Goal: Transaction & Acquisition: Obtain resource

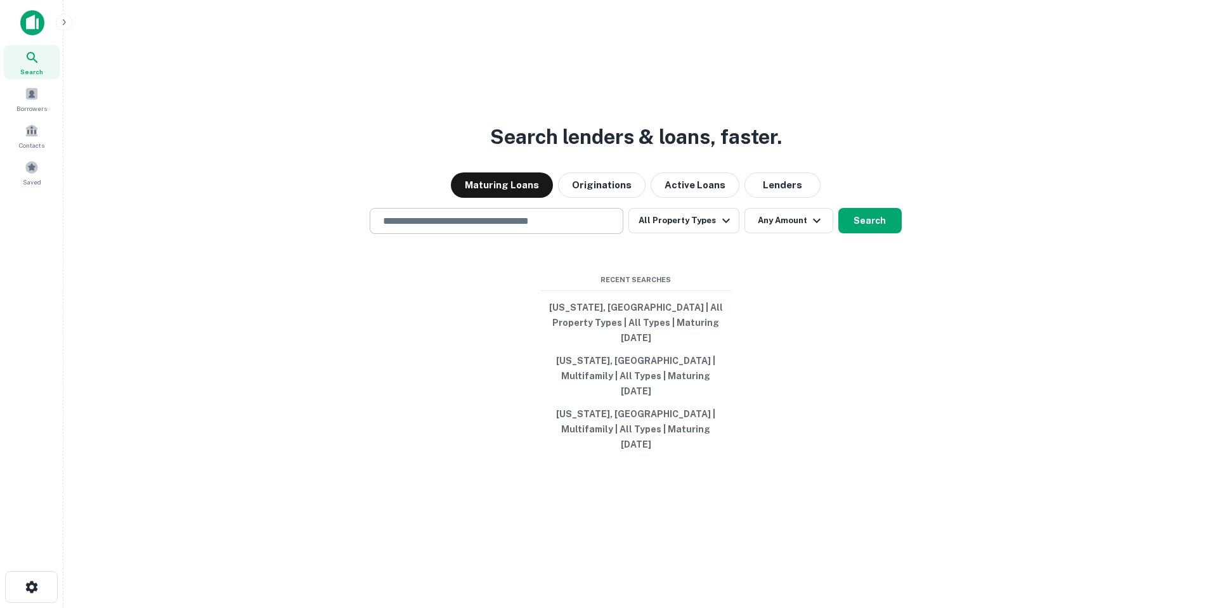
click at [560, 228] on input "text" at bounding box center [496, 221] width 242 height 15
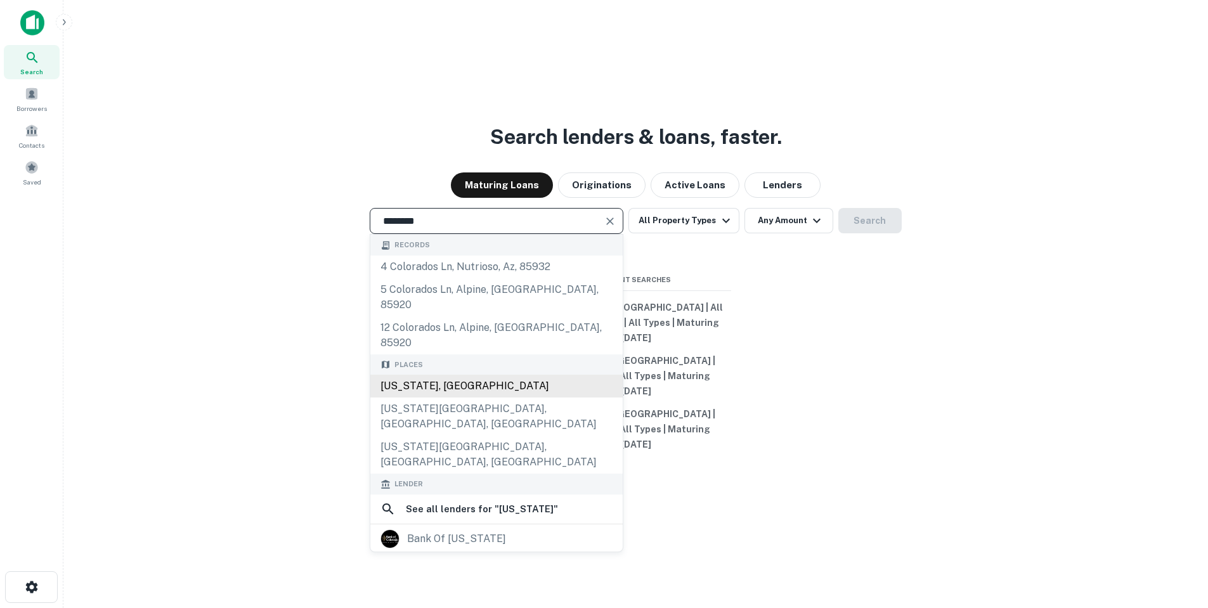
click at [470, 384] on div "[US_STATE], [GEOGRAPHIC_DATA]" at bounding box center [496, 386] width 252 height 23
type input "**********"
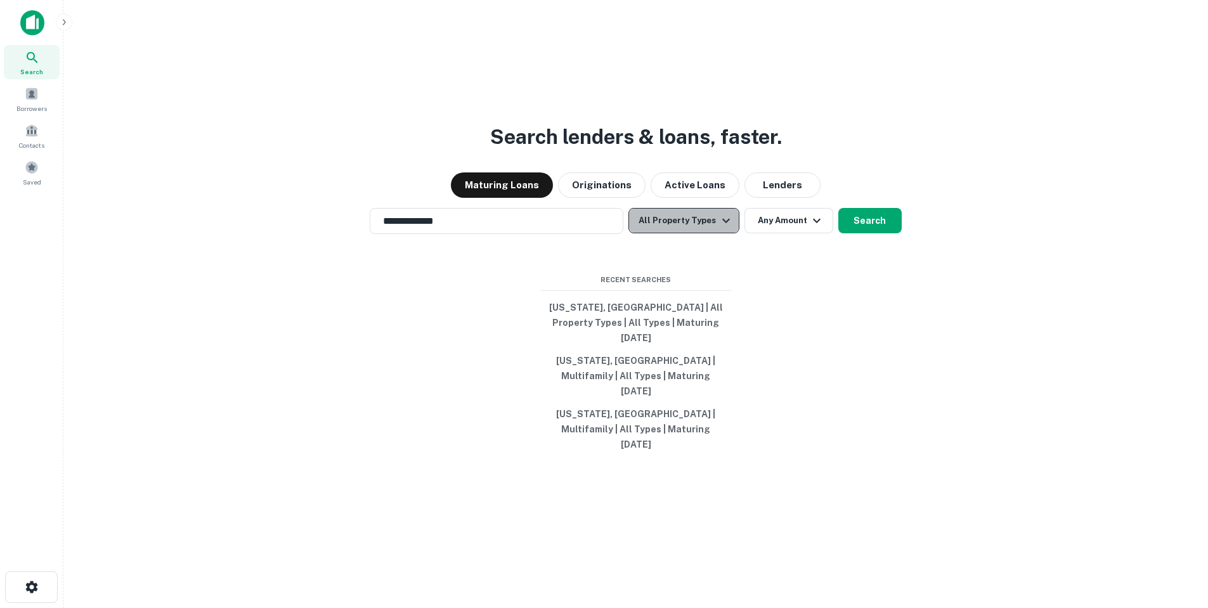
click at [699, 233] on button "All Property Types" at bounding box center [683, 220] width 110 height 25
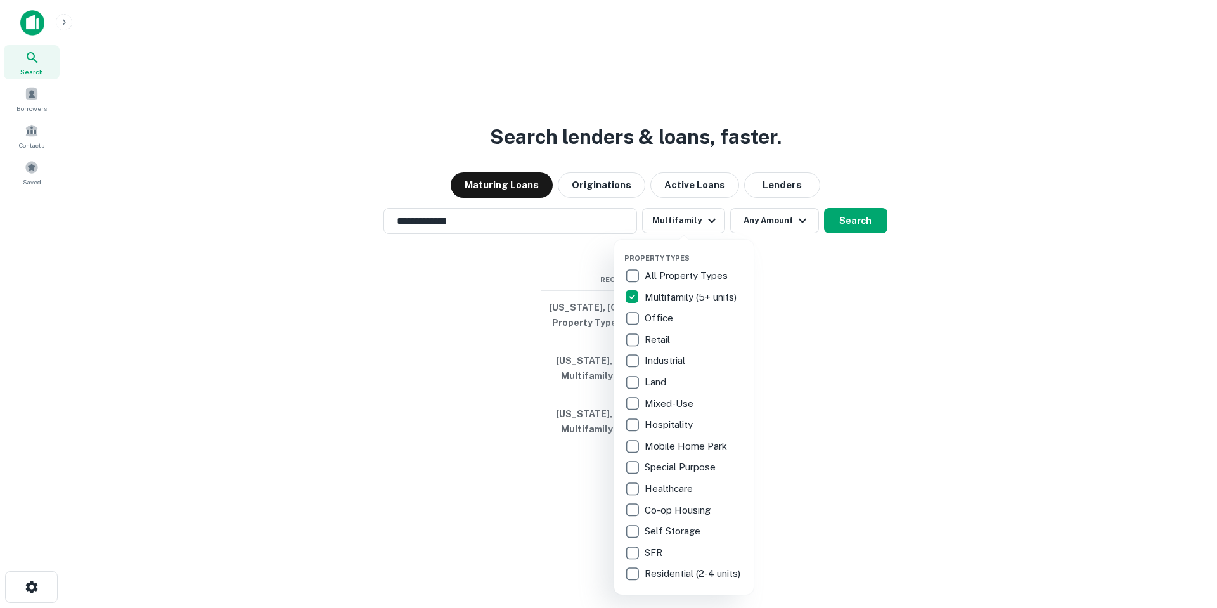
click at [776, 242] on div at bounding box center [608, 304] width 1217 height 608
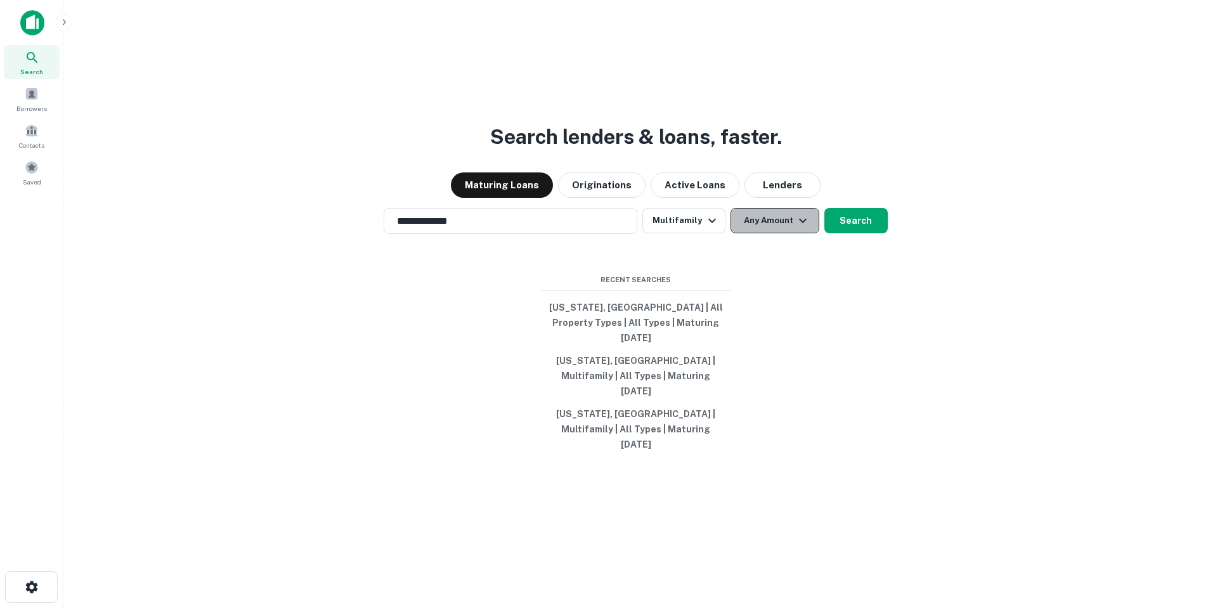
click at [770, 233] on button "Any Amount" at bounding box center [774, 220] width 89 height 25
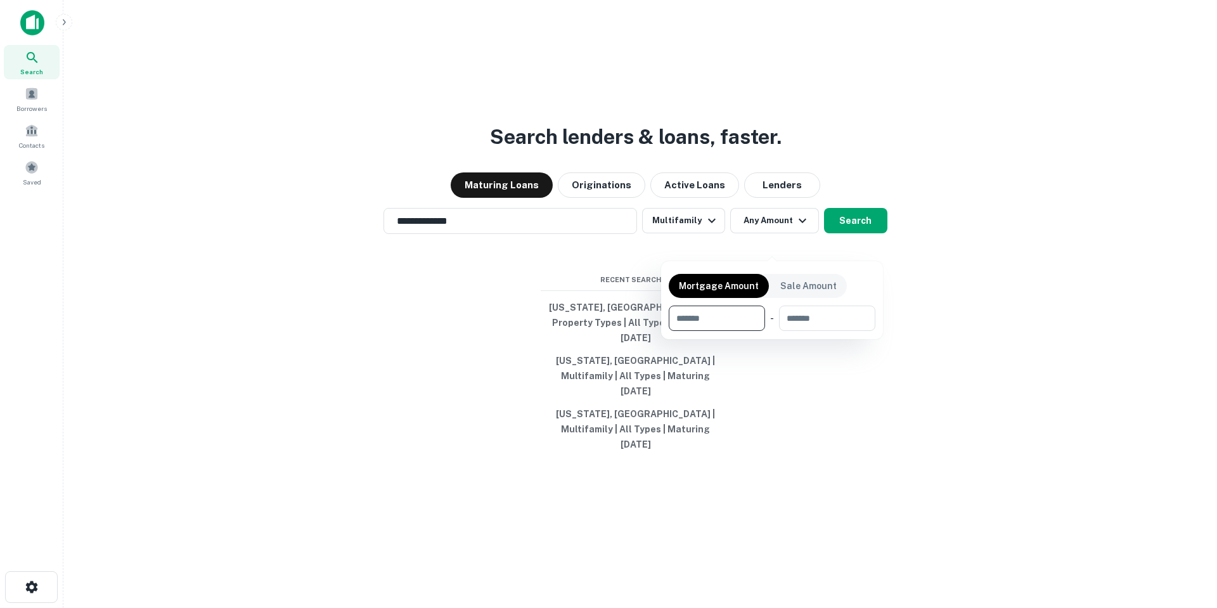
click at [876, 233] on div at bounding box center [608, 304] width 1217 height 608
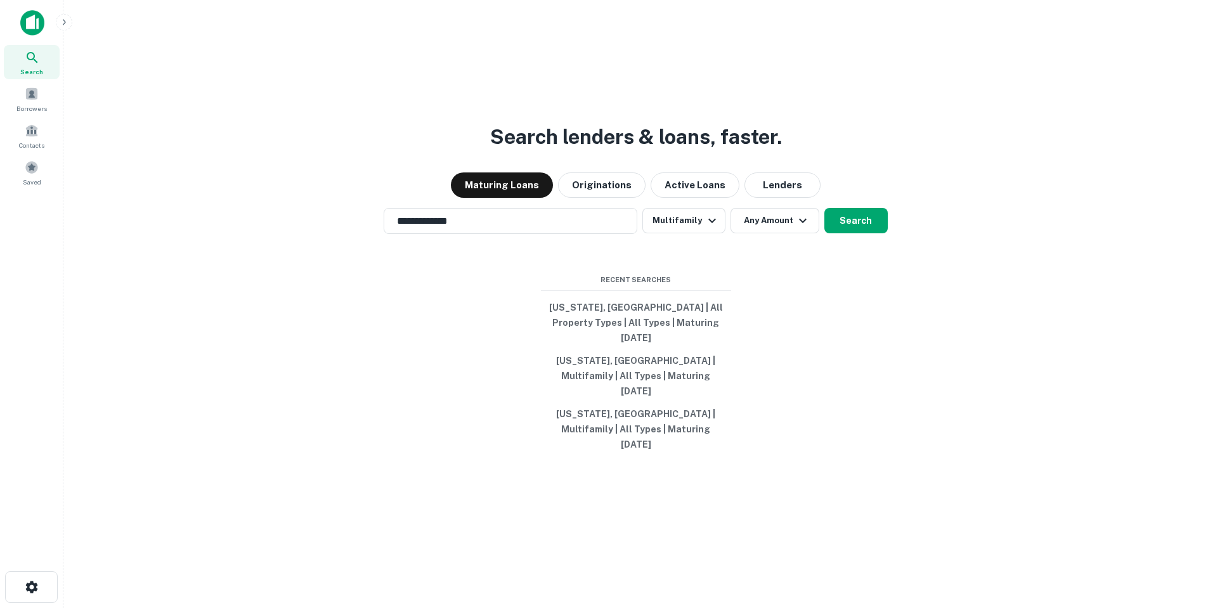
click at [872, 238] on div at bounding box center [604, 304] width 1208 height 608
click at [863, 233] on button "Search" at bounding box center [855, 220] width 63 height 25
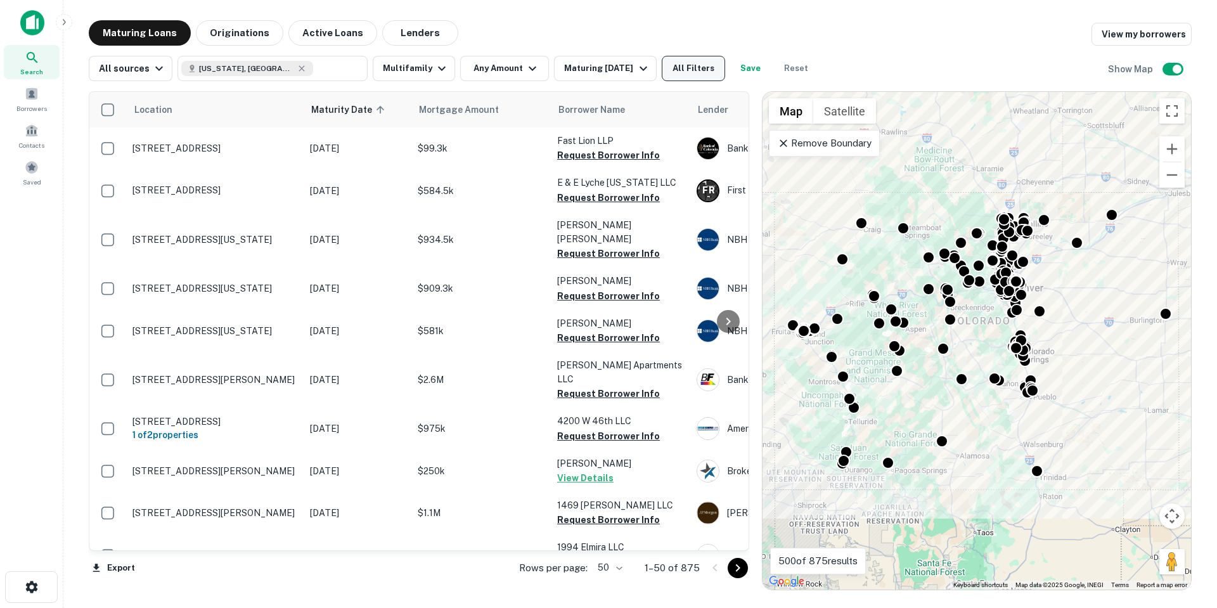
click at [695, 67] on button "All Filters" at bounding box center [693, 68] width 63 height 25
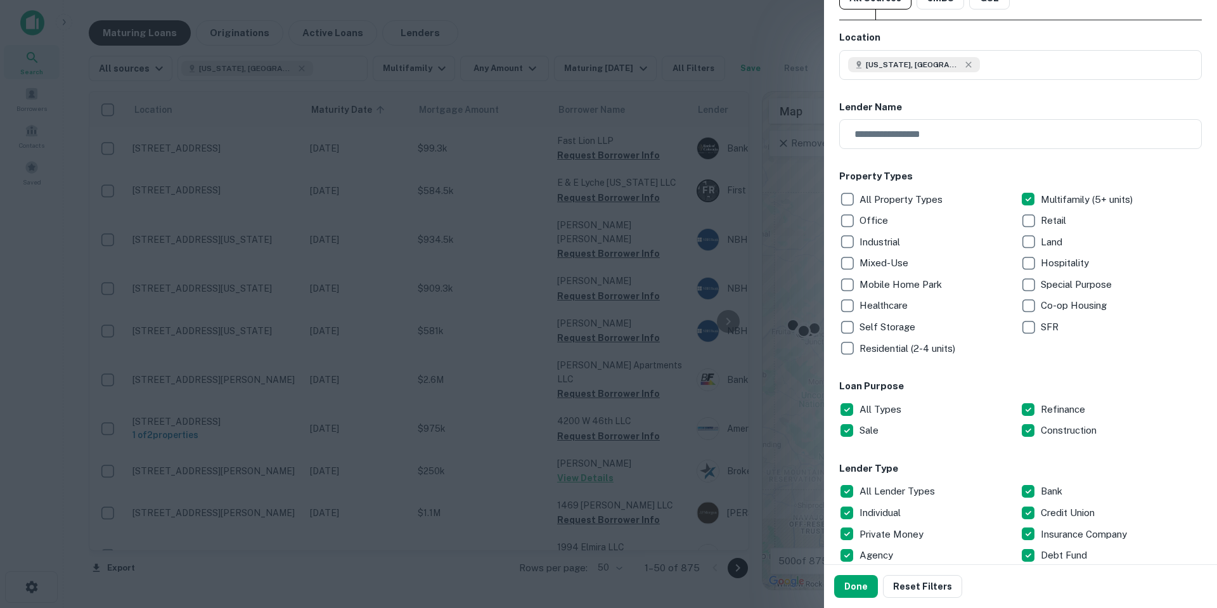
scroll to position [63, 0]
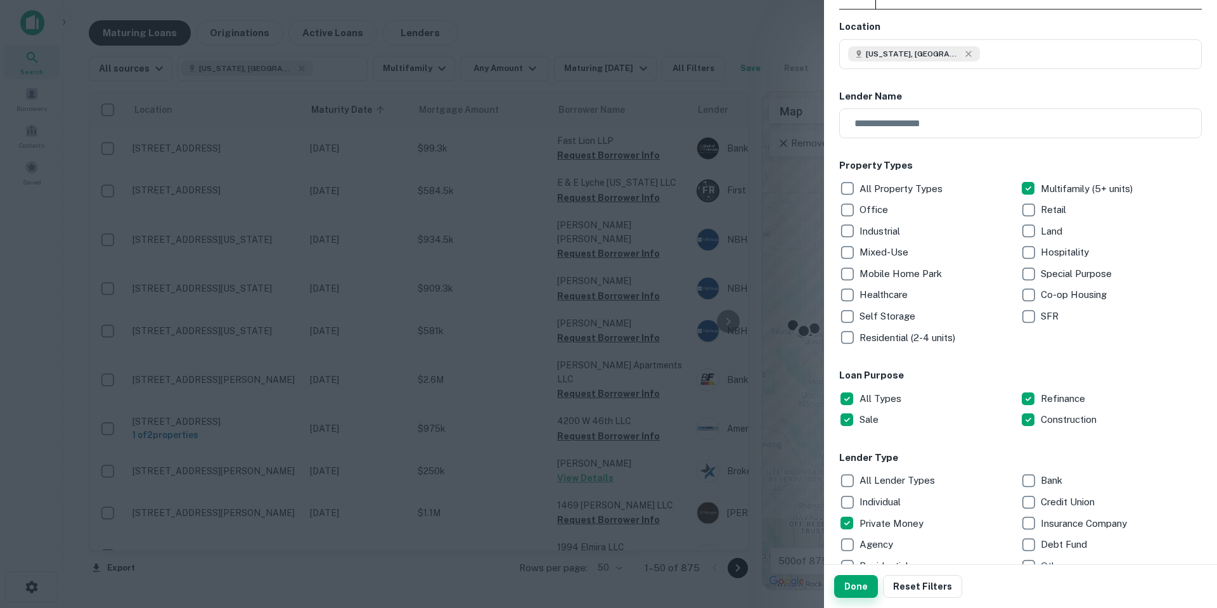
click at [867, 581] on button "Done" at bounding box center [856, 586] width 44 height 23
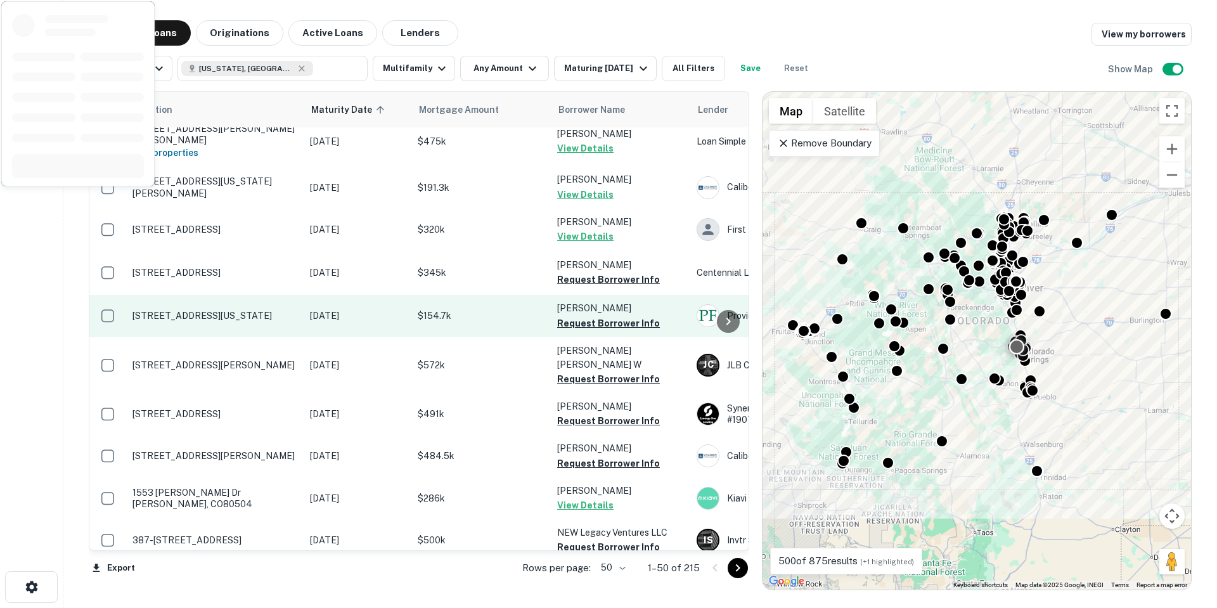
scroll to position [571, 0]
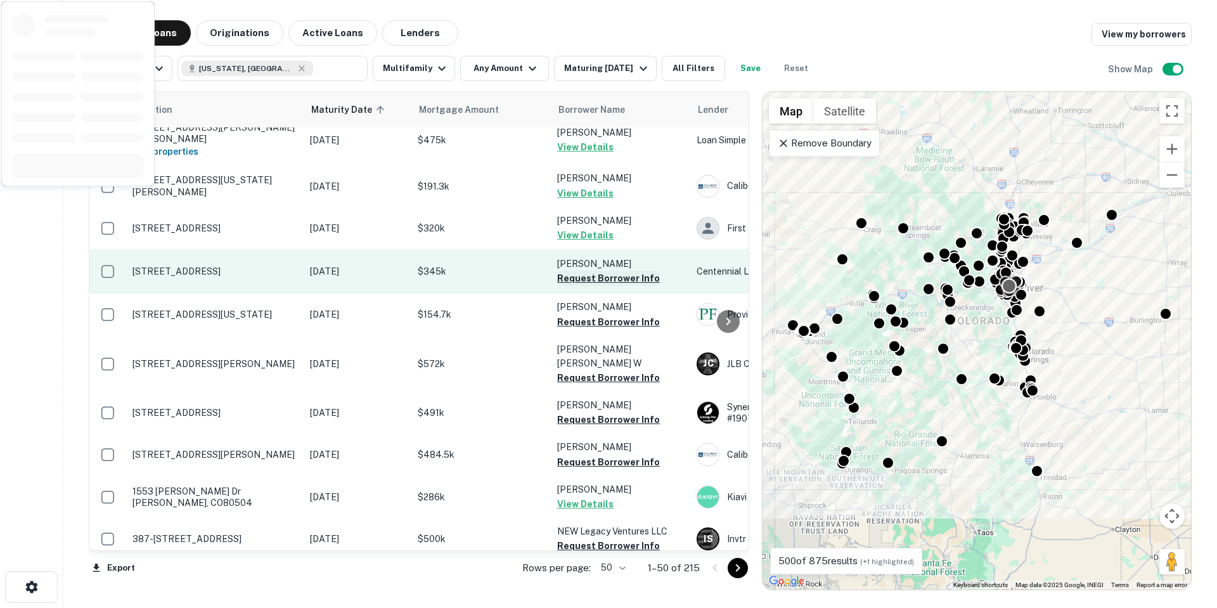
click at [604, 271] on button "Request Borrower Info" at bounding box center [608, 278] width 103 height 15
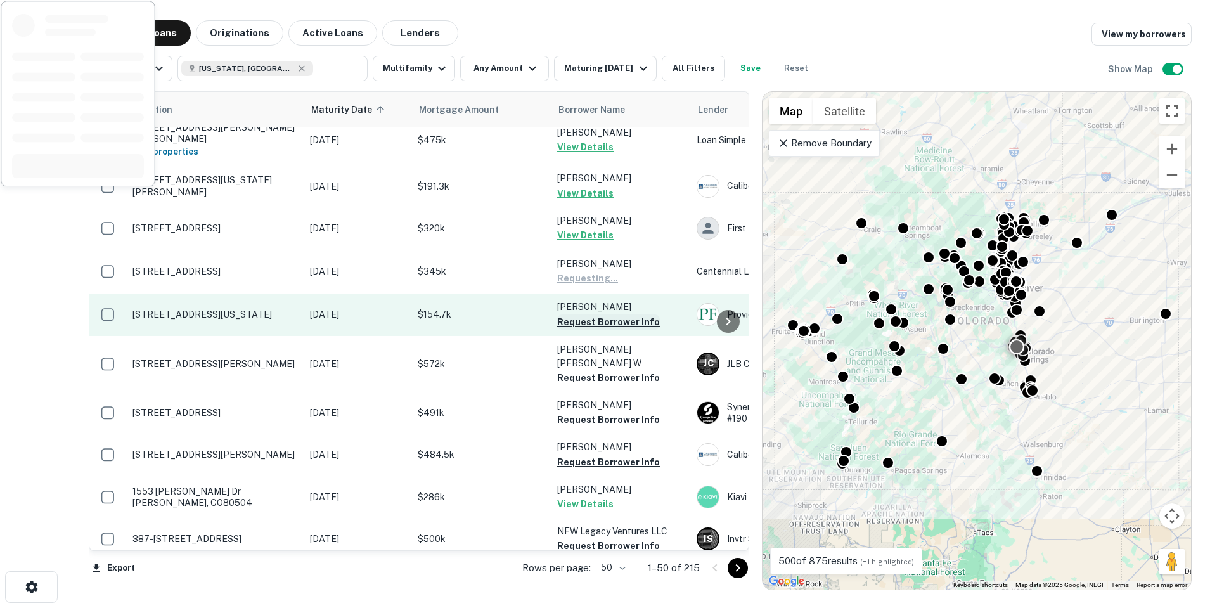
click at [598, 314] on button "Request Borrower Info" at bounding box center [608, 321] width 103 height 15
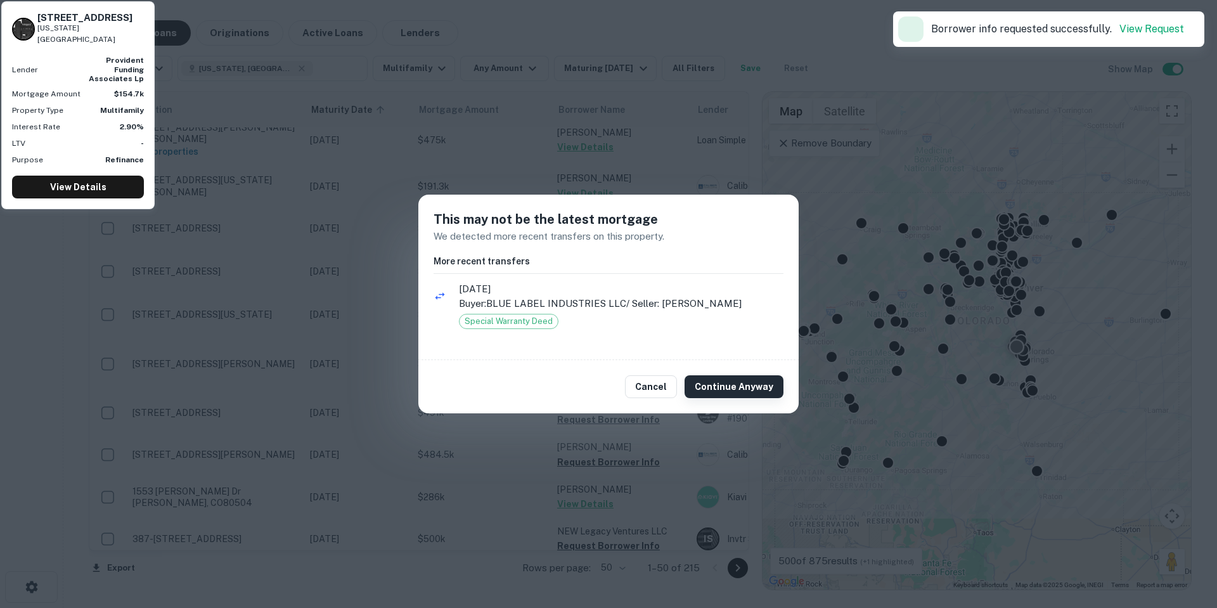
drag, startPoint x: 728, startPoint y: 393, endPoint x: 671, endPoint y: 363, distance: 65.2
click at [729, 393] on button "Continue Anyway" at bounding box center [734, 386] width 99 height 23
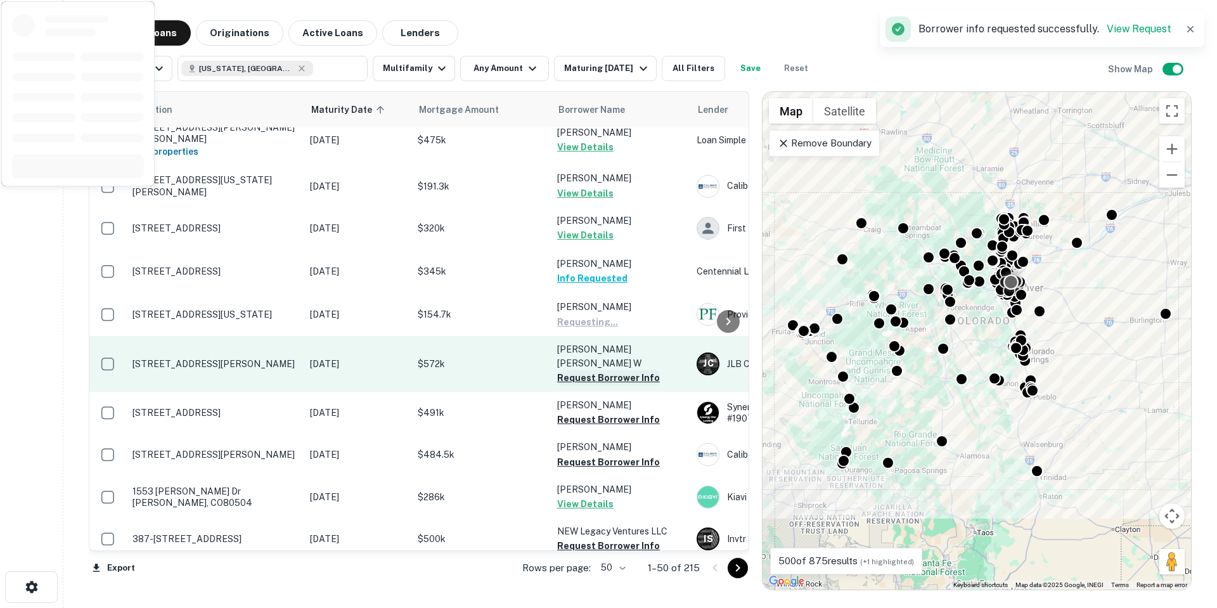
click at [627, 370] on button "Request Borrower Info" at bounding box center [608, 377] width 103 height 15
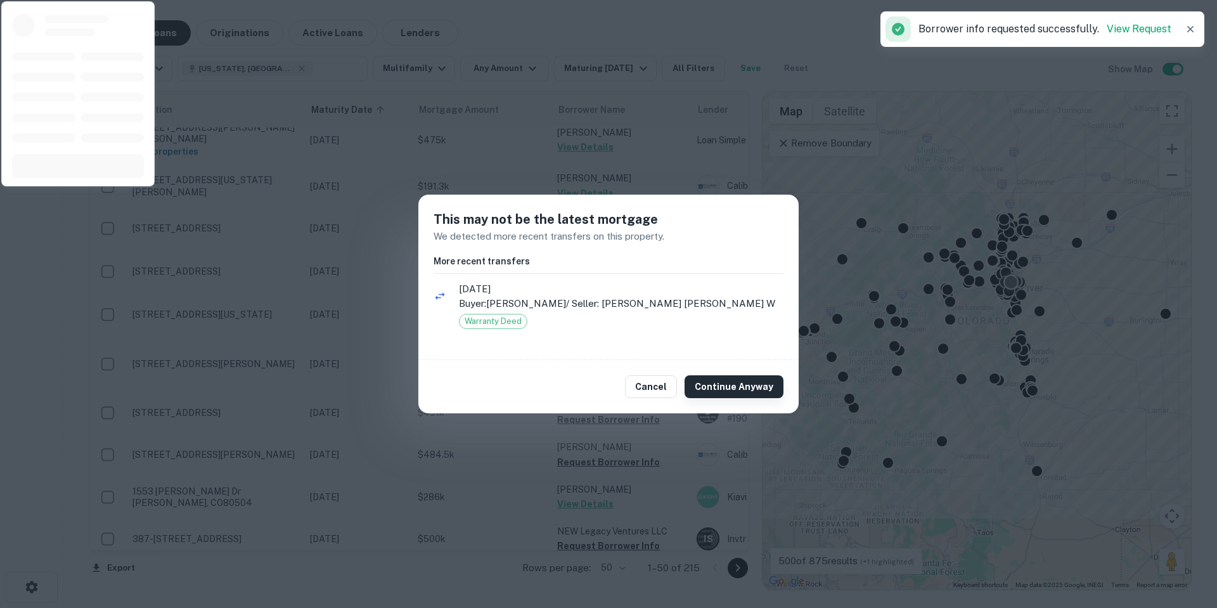
click at [727, 391] on button "Continue Anyway" at bounding box center [734, 386] width 99 height 23
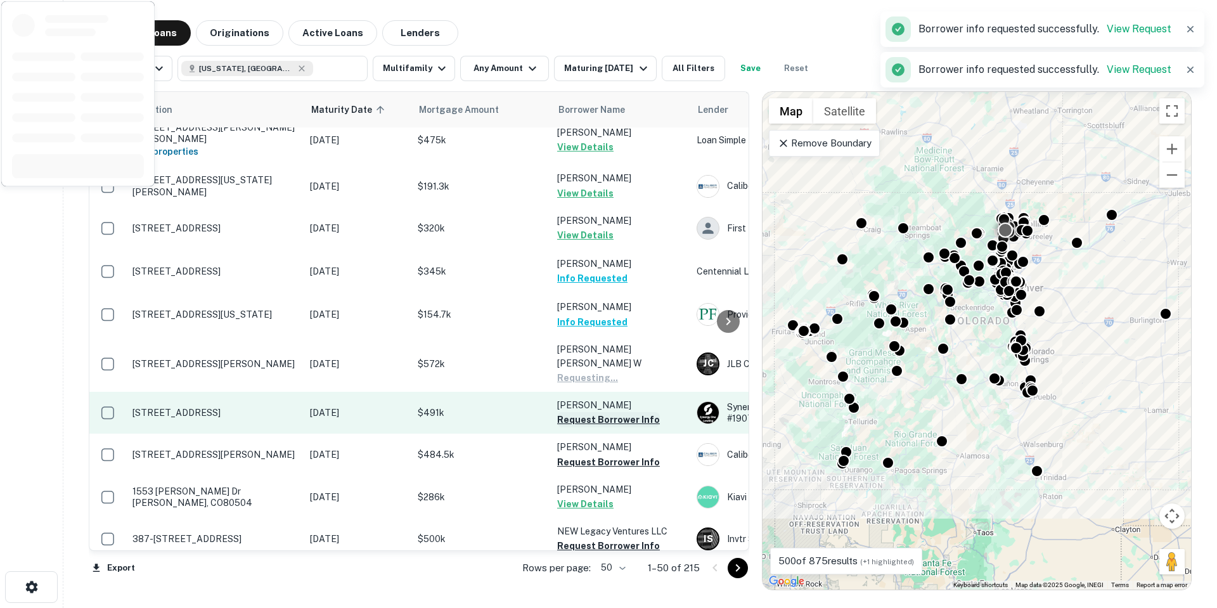
click at [624, 412] on button "Request Borrower Info" at bounding box center [608, 419] width 103 height 15
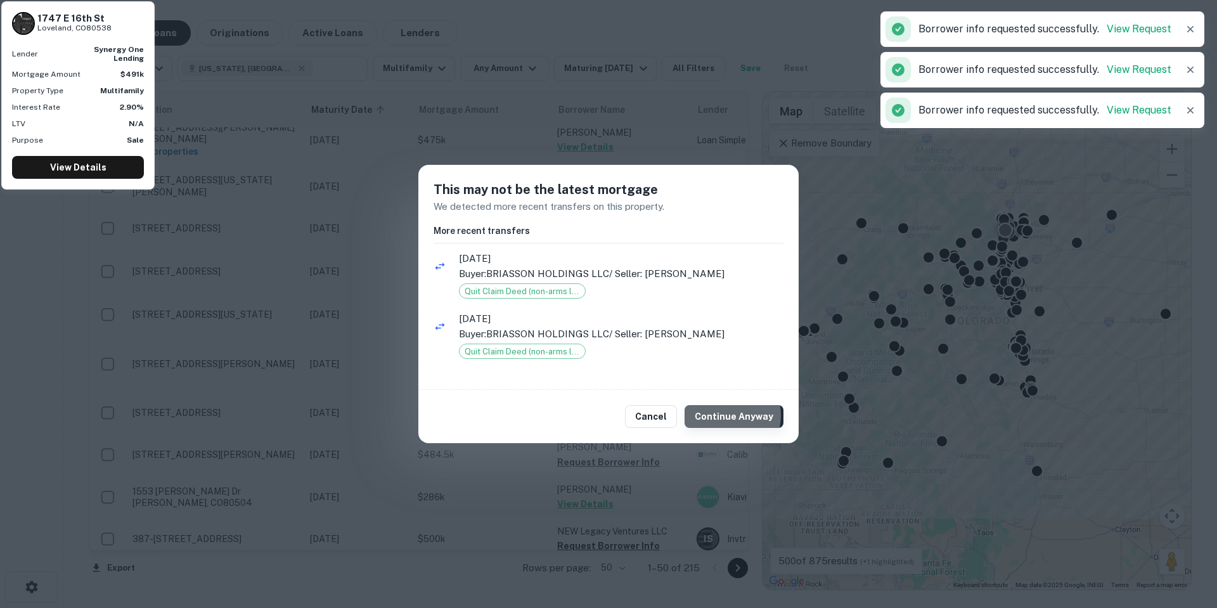
click at [727, 415] on button "Continue Anyway" at bounding box center [734, 416] width 99 height 23
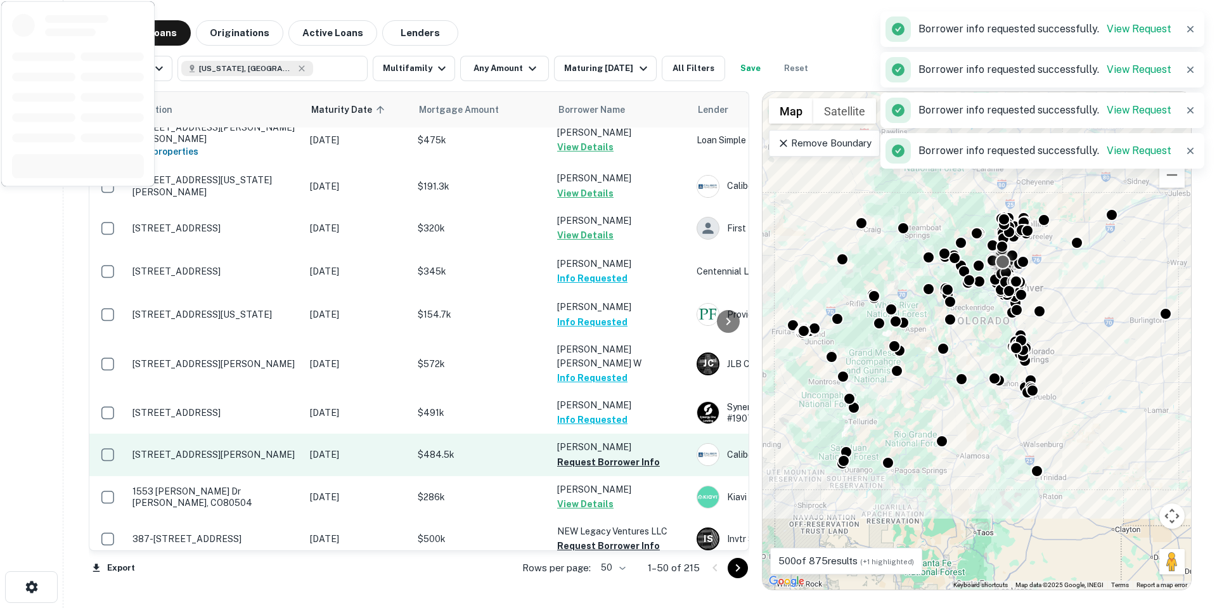
click at [628, 455] on button "Request Borrower Info" at bounding box center [608, 462] width 103 height 15
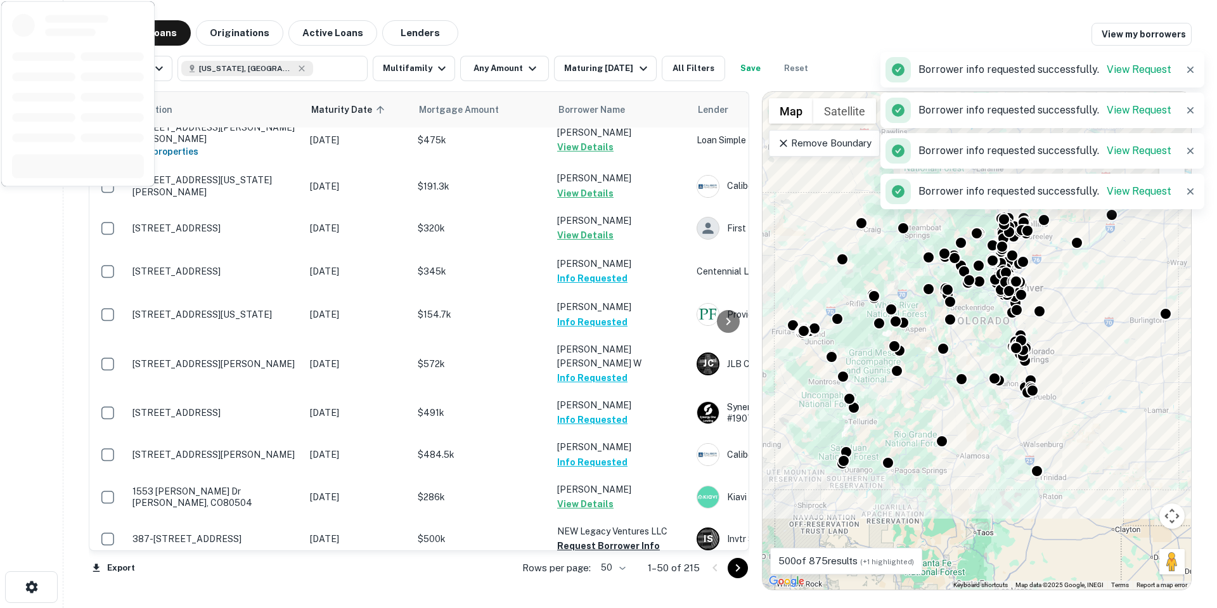
scroll to position [761, 0]
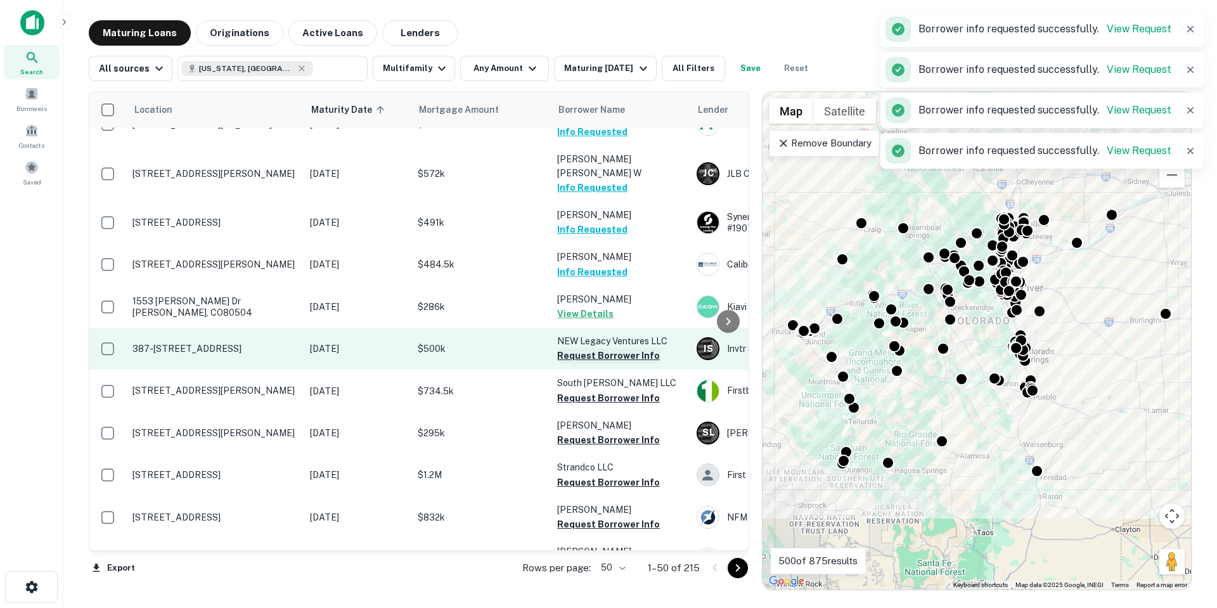
click at [626, 348] on button "Request Borrower Info" at bounding box center [608, 355] width 103 height 15
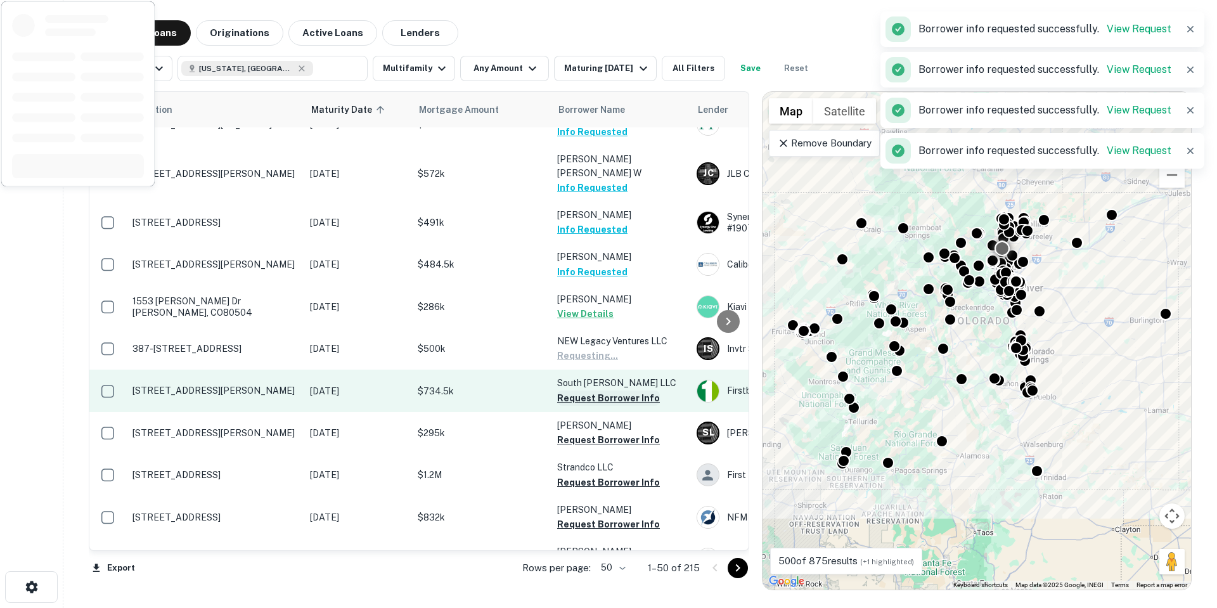
click at [630, 391] on button "Request Borrower Info" at bounding box center [608, 398] width 103 height 15
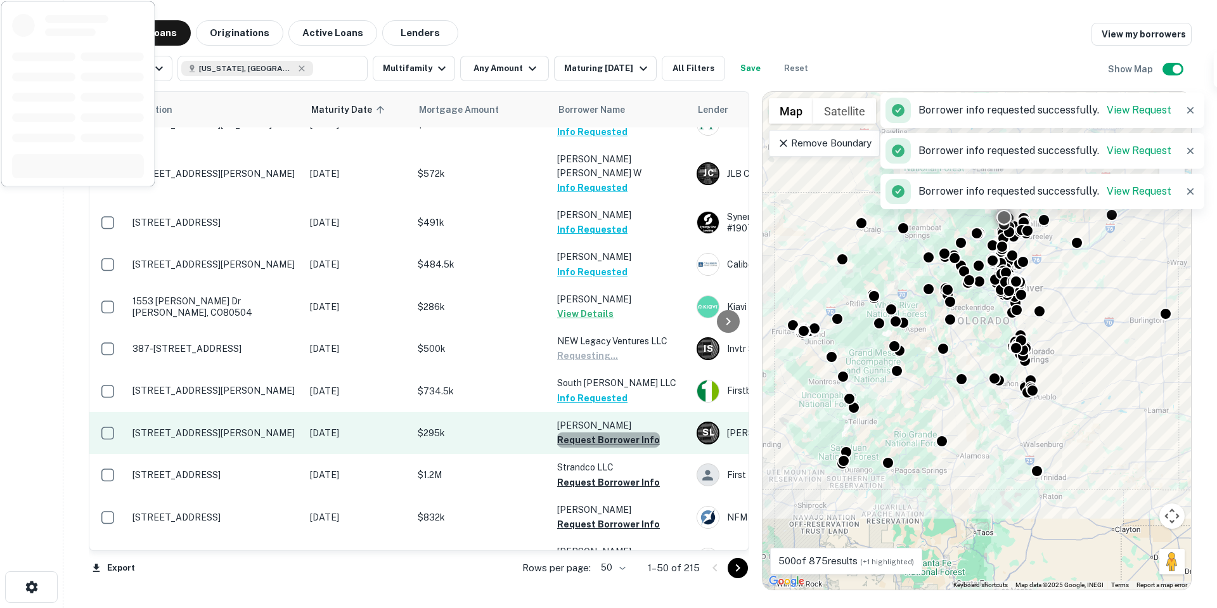
click at [627, 432] on button "Request Borrower Info" at bounding box center [608, 439] width 103 height 15
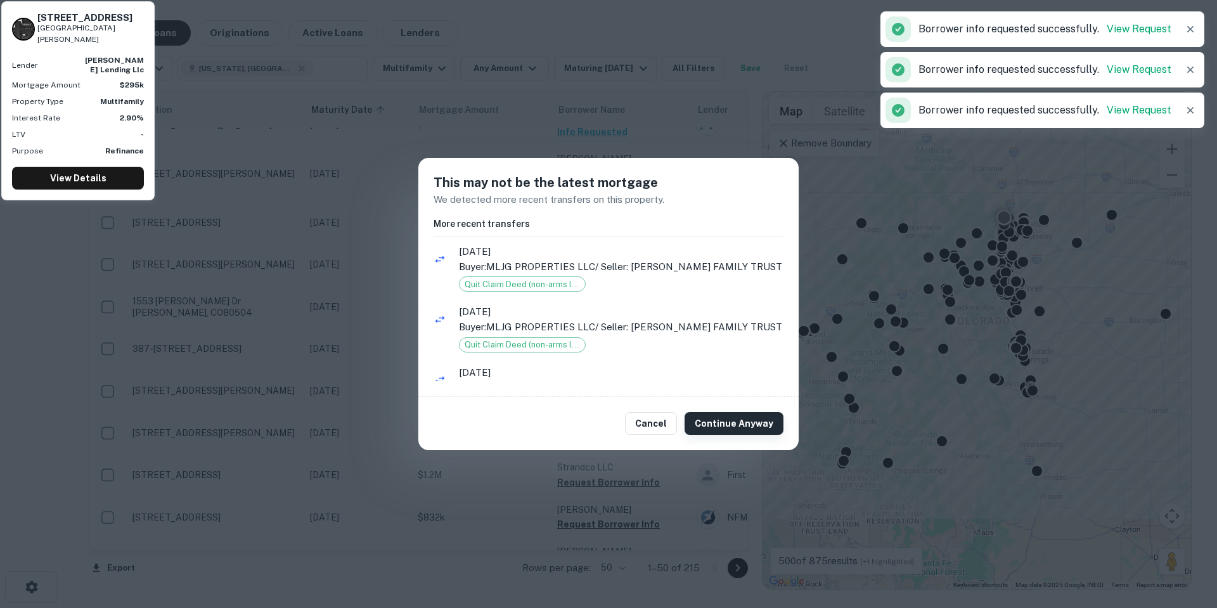
click at [723, 418] on button "Continue Anyway" at bounding box center [734, 423] width 99 height 23
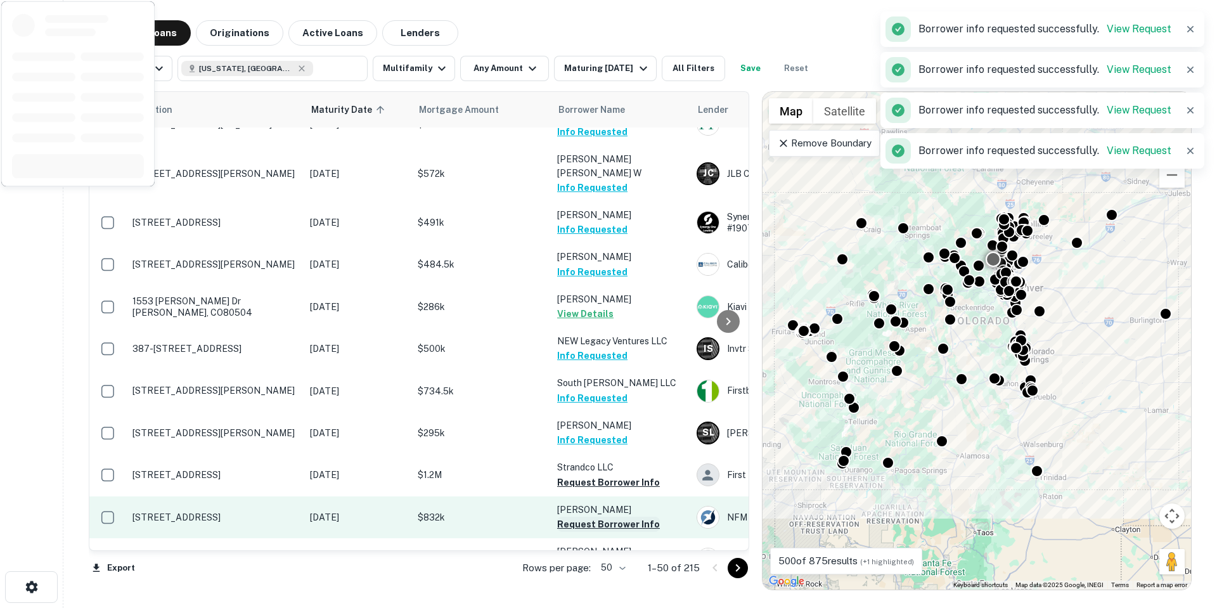
click at [628, 517] on button "Request Borrower Info" at bounding box center [608, 524] width 103 height 15
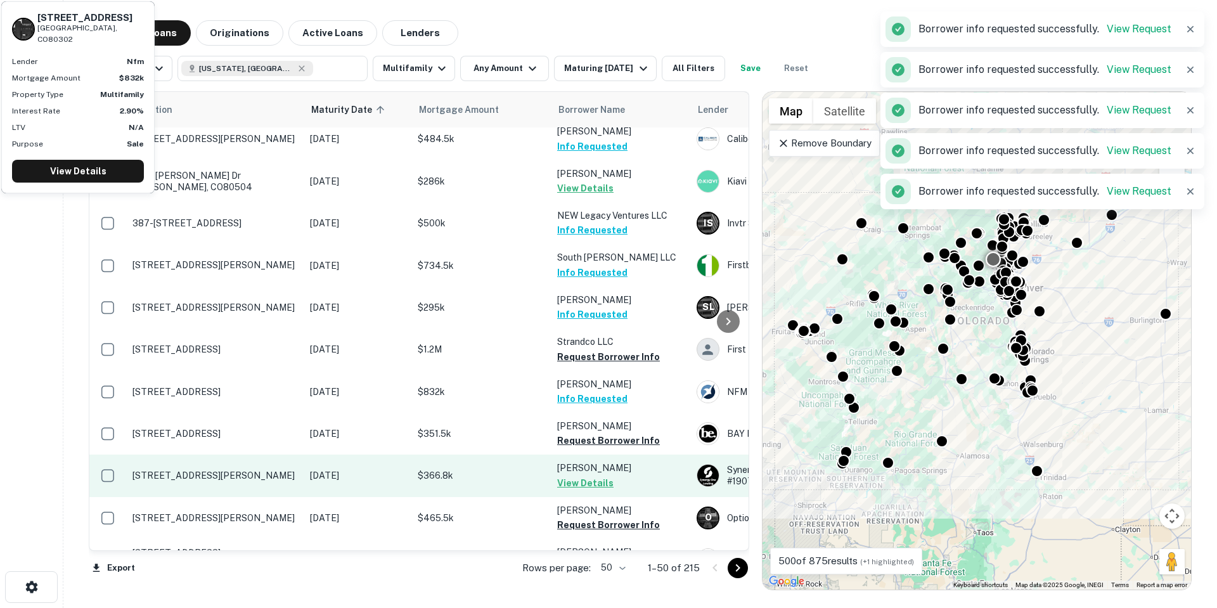
scroll to position [888, 0]
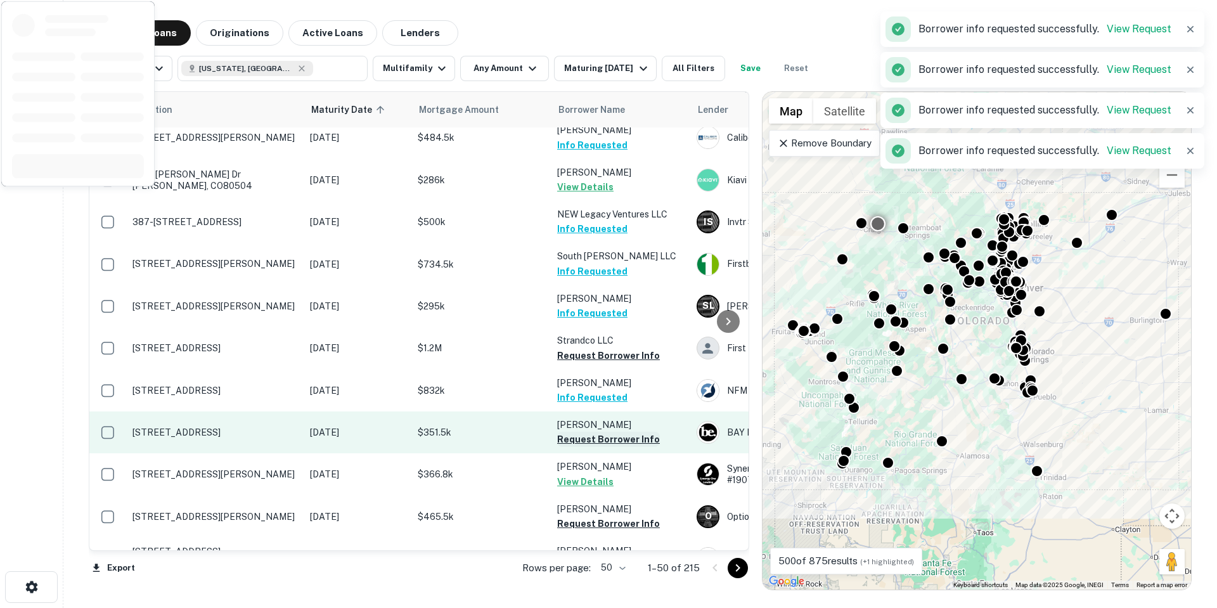
click at [623, 432] on button "Request Borrower Info" at bounding box center [608, 439] width 103 height 15
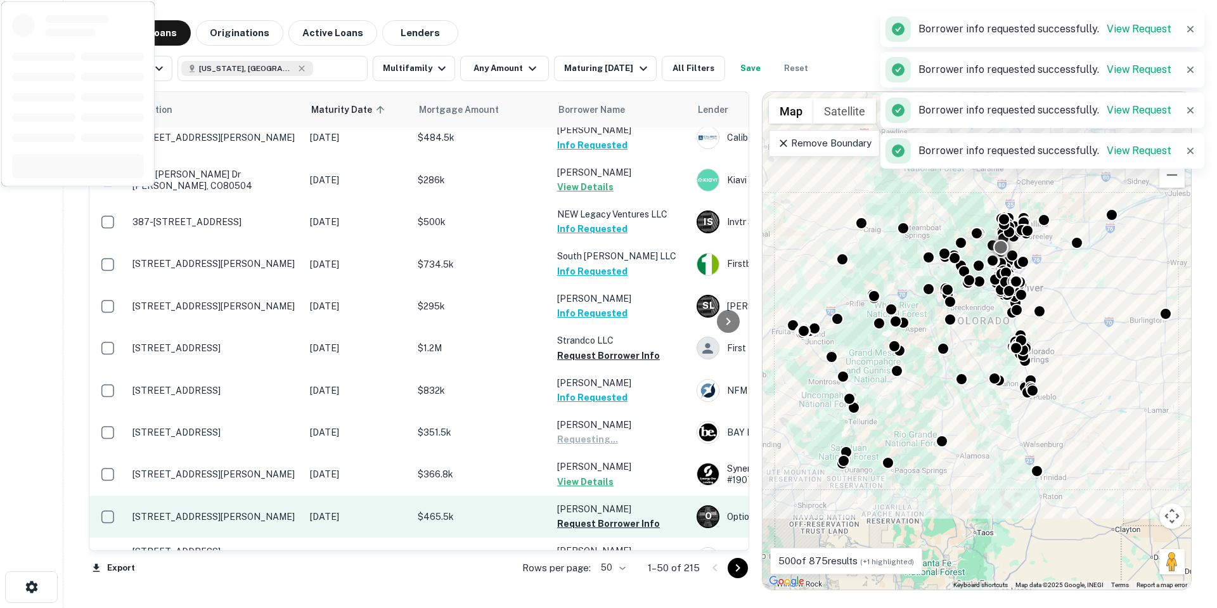
click at [609, 516] on button "Request Borrower Info" at bounding box center [608, 523] width 103 height 15
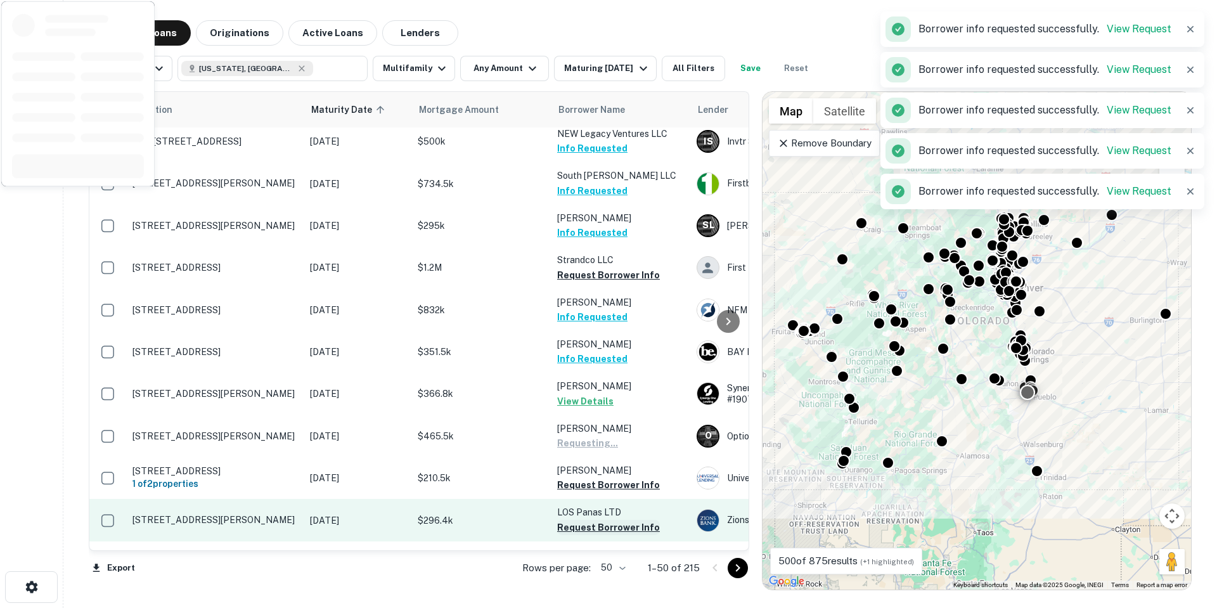
scroll to position [1014, 0]
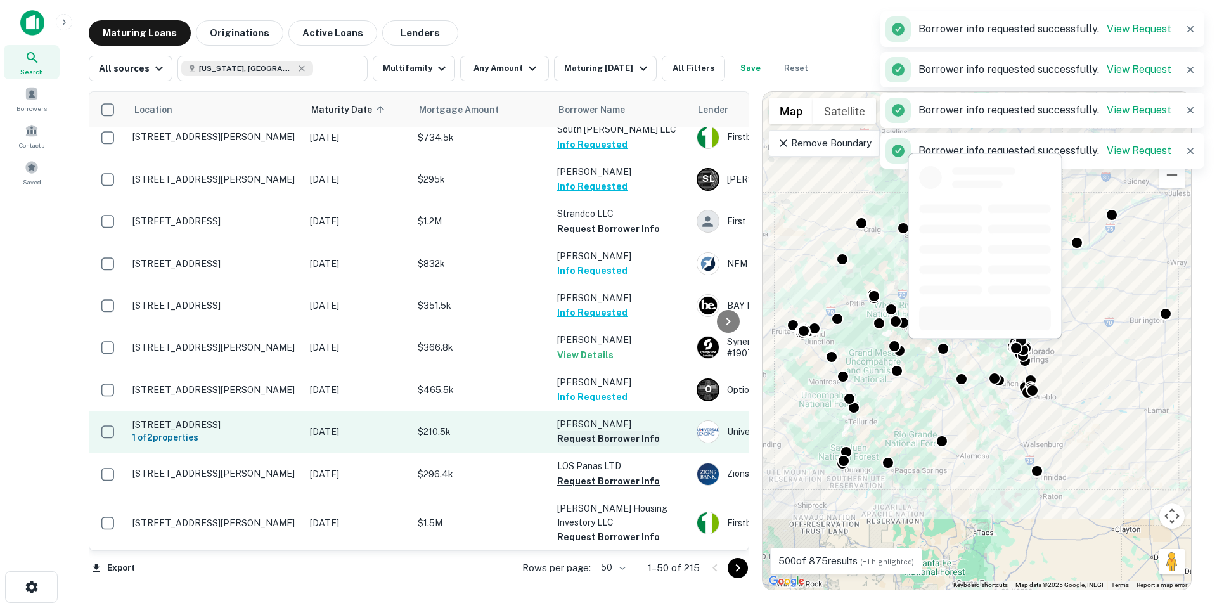
click at [611, 431] on button "Request Borrower Info" at bounding box center [608, 438] width 103 height 15
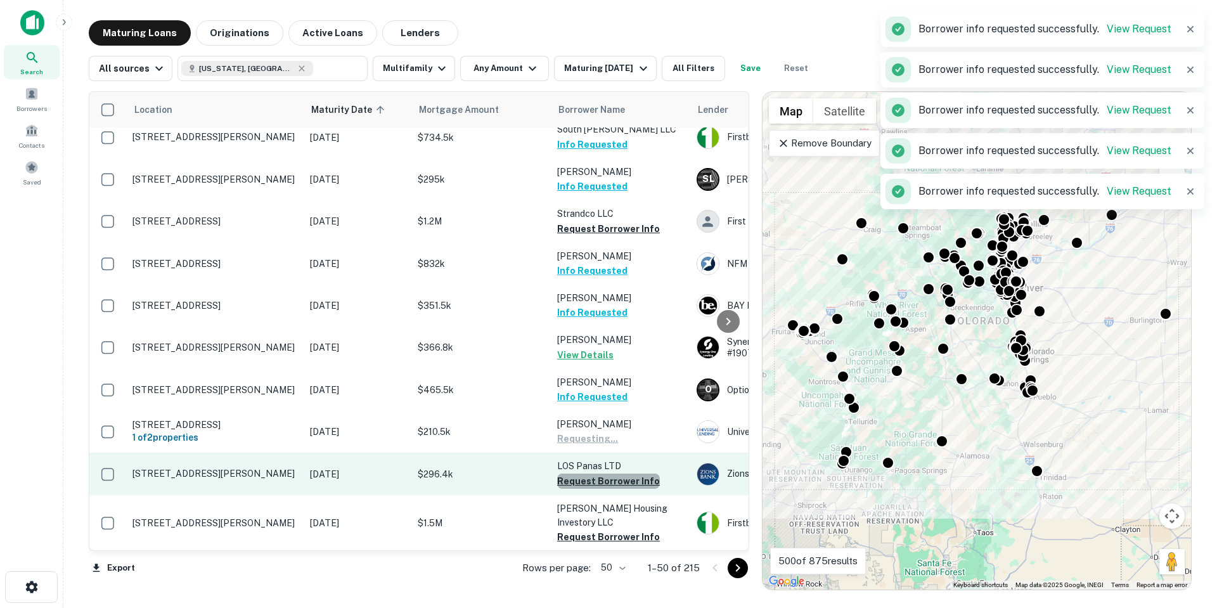
click at [614, 474] on button "Request Borrower Info" at bounding box center [608, 481] width 103 height 15
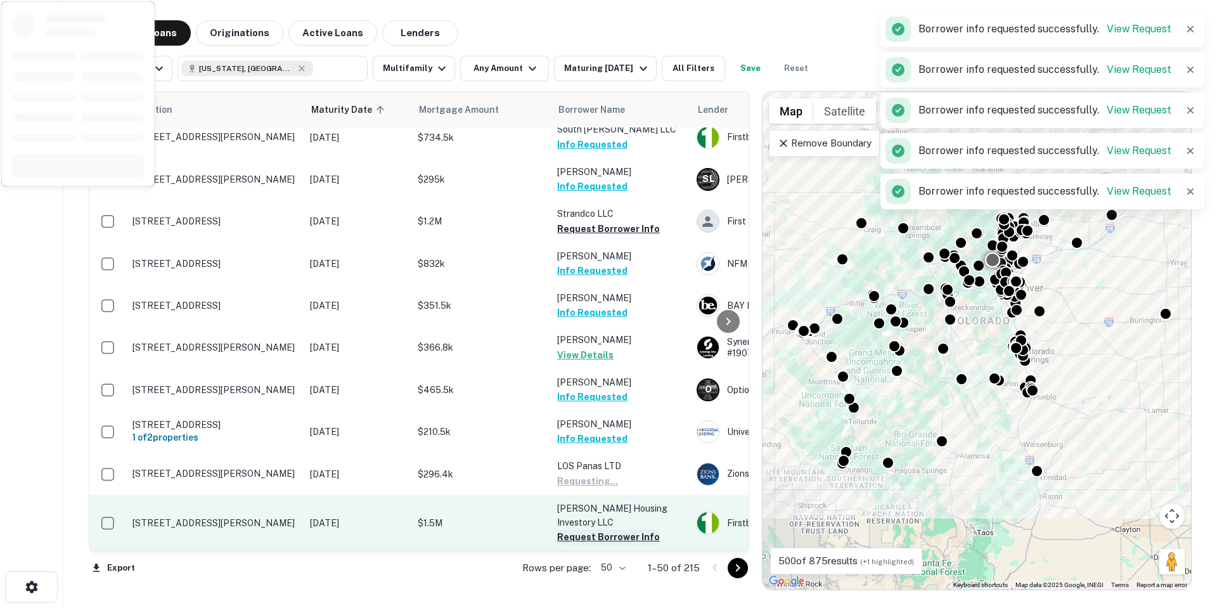
click at [637, 529] on button "Request Borrower Info" at bounding box center [608, 536] width 103 height 15
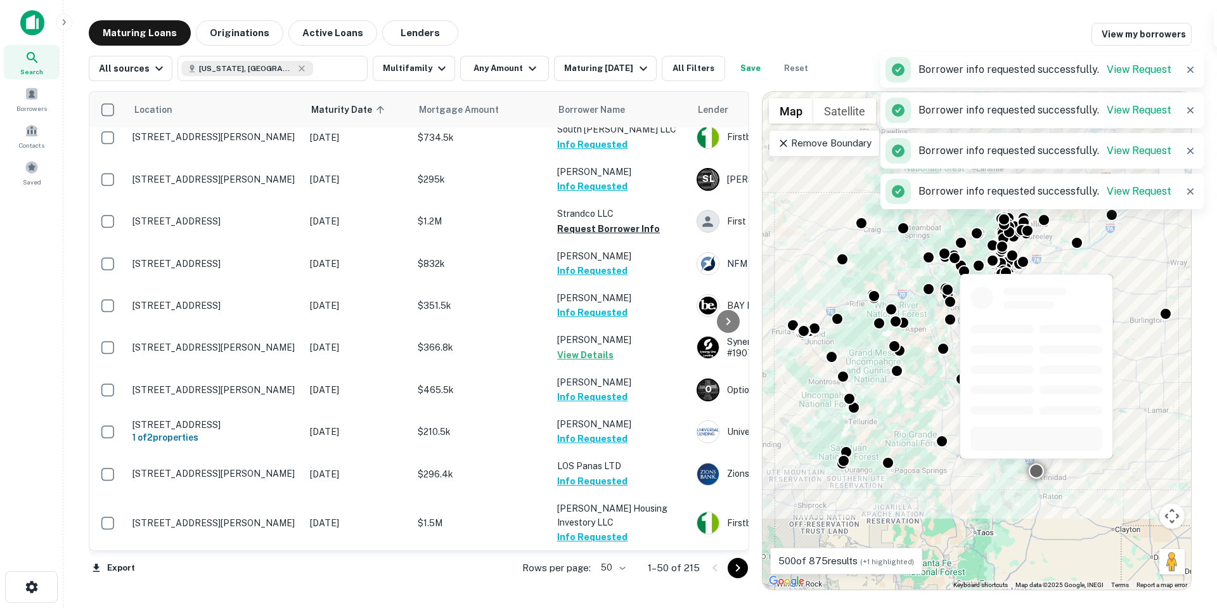
scroll to position [1141, 0]
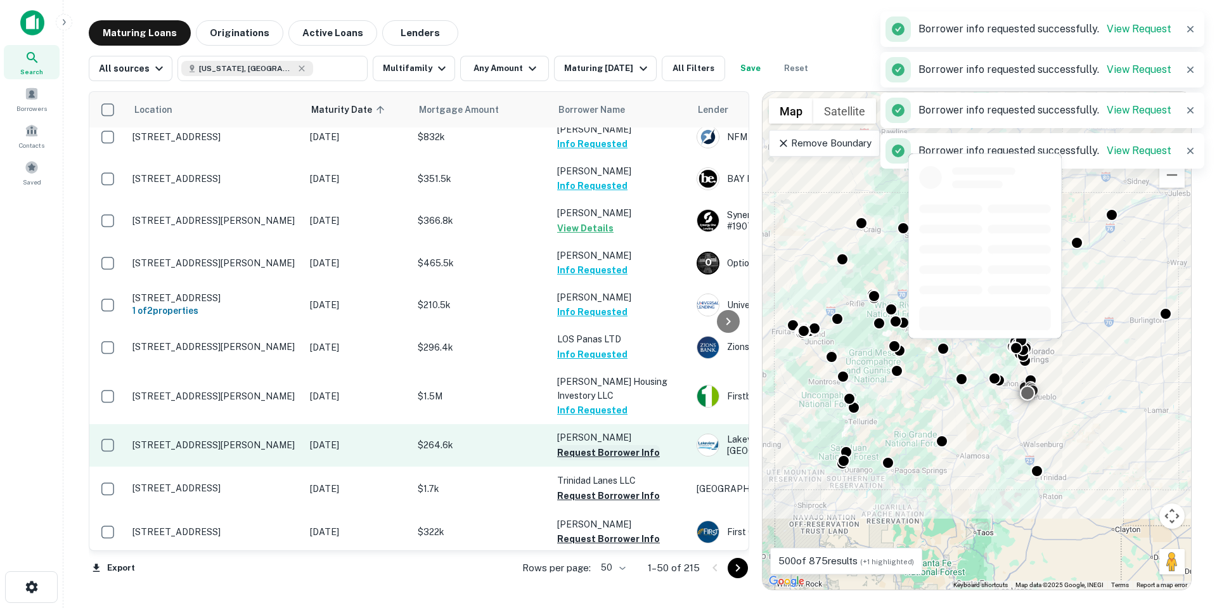
click at [619, 445] on button "Request Borrower Info" at bounding box center [608, 452] width 103 height 15
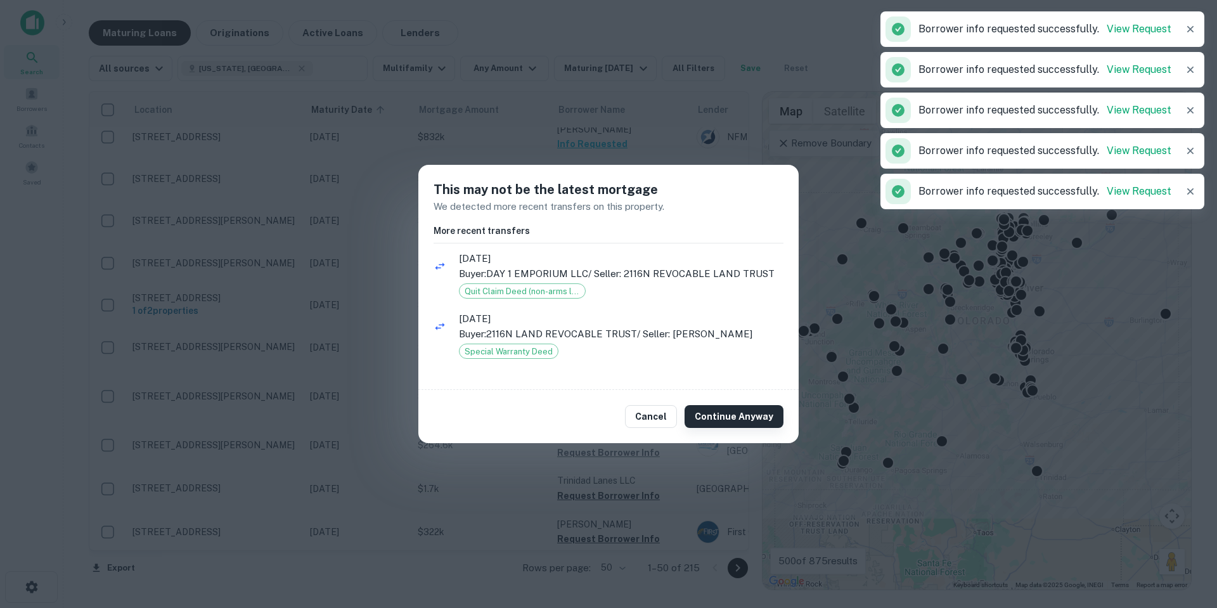
click at [727, 421] on button "Continue Anyway" at bounding box center [734, 416] width 99 height 23
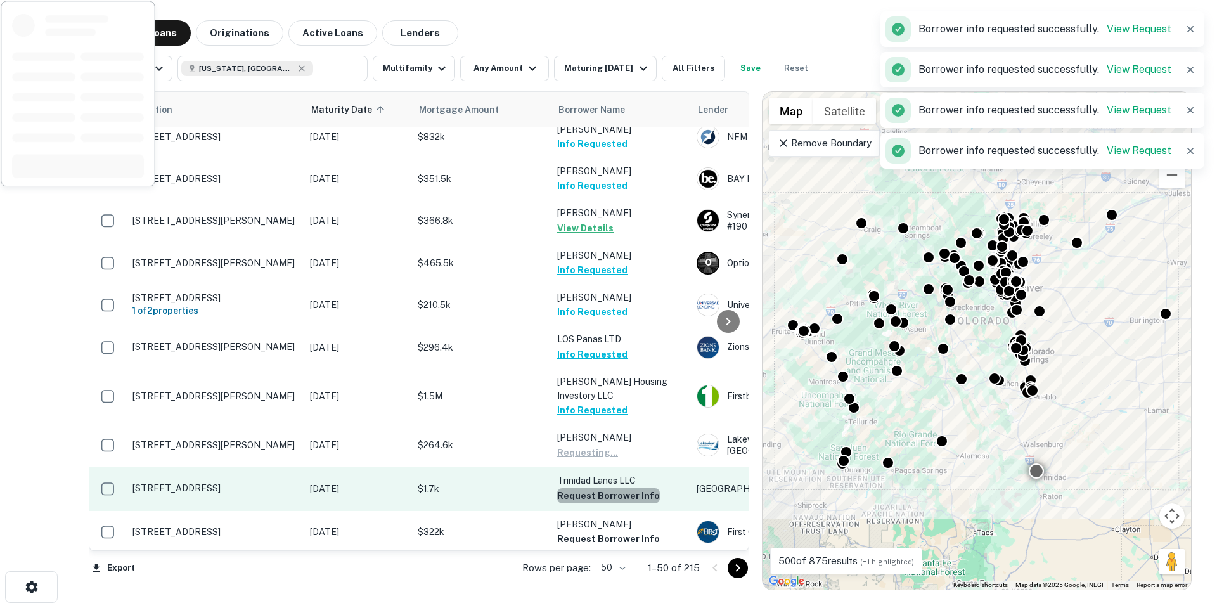
click at [628, 488] on button "Request Borrower Info" at bounding box center [608, 495] width 103 height 15
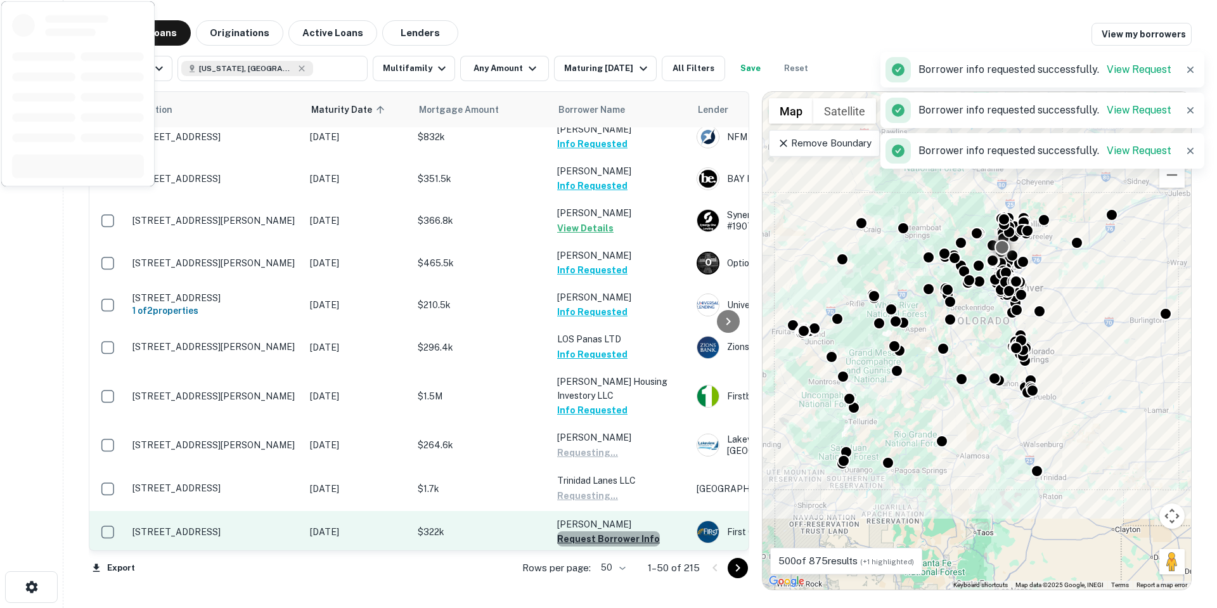
click at [625, 531] on button "Request Borrower Info" at bounding box center [608, 538] width 103 height 15
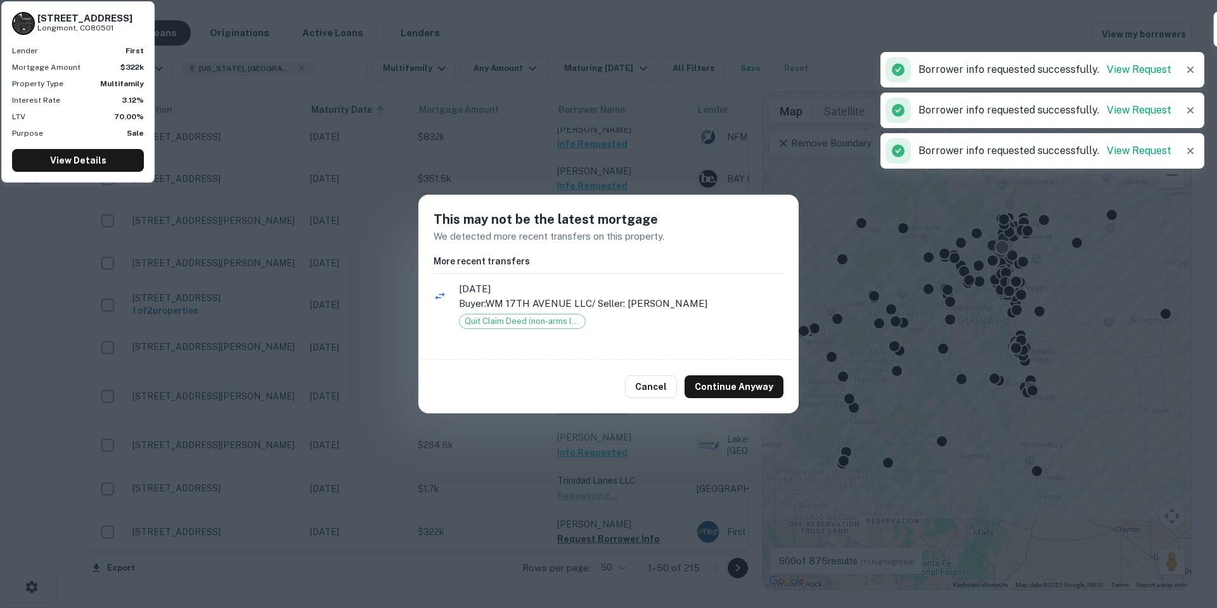
click at [729, 383] on button "Continue Anyway" at bounding box center [734, 386] width 99 height 23
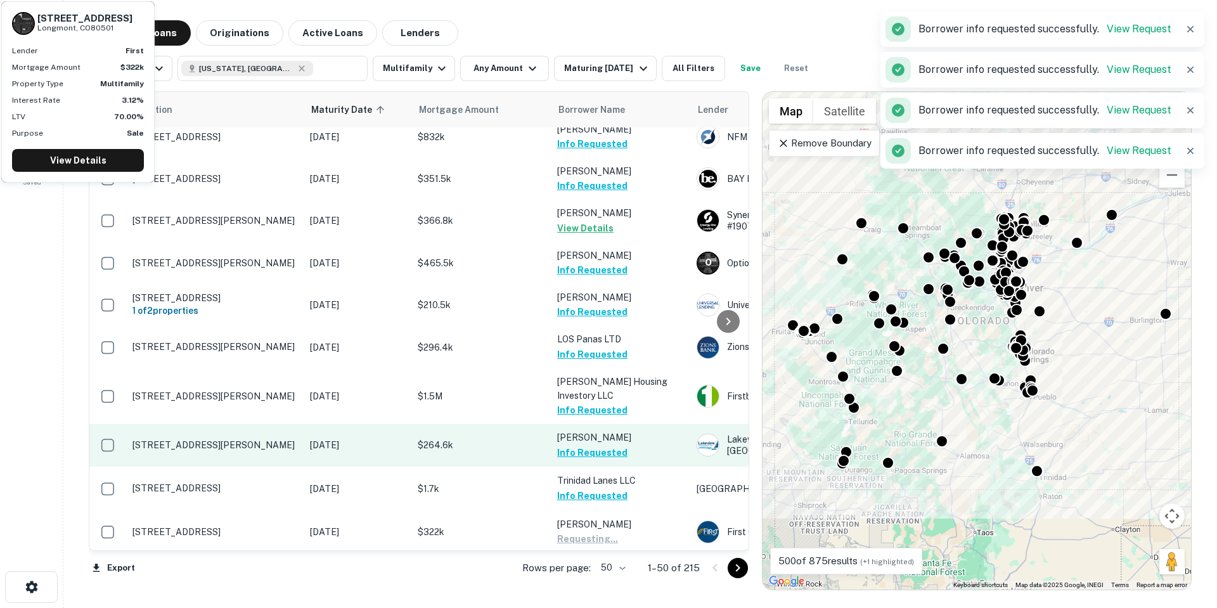
scroll to position [1268, 0]
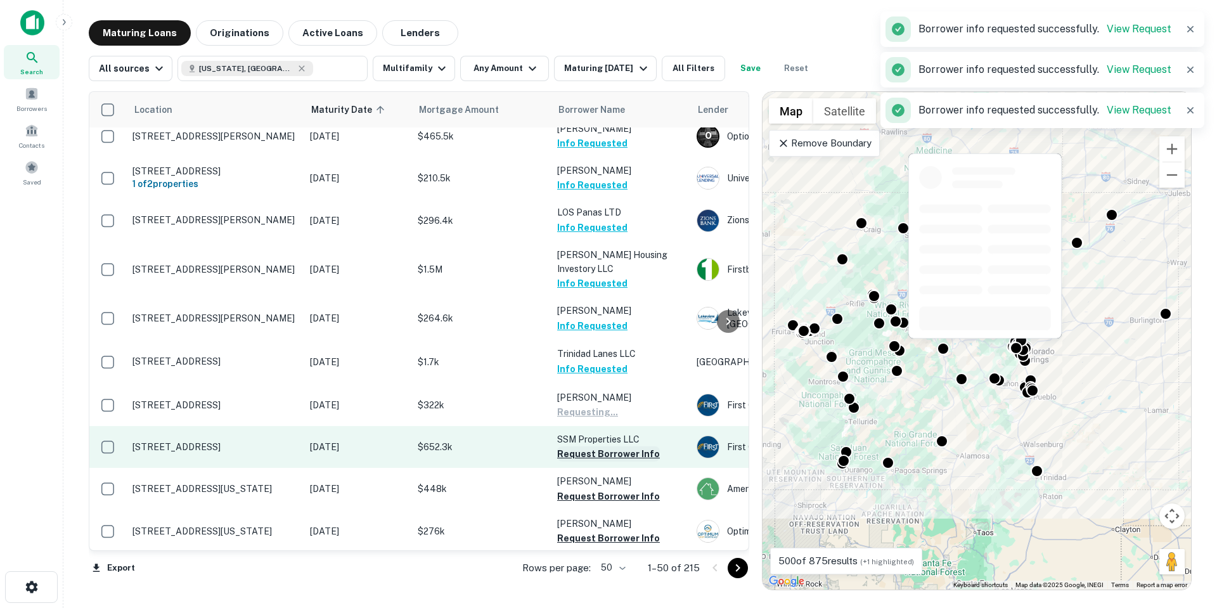
click at [614, 446] on button "Request Borrower Info" at bounding box center [608, 453] width 103 height 15
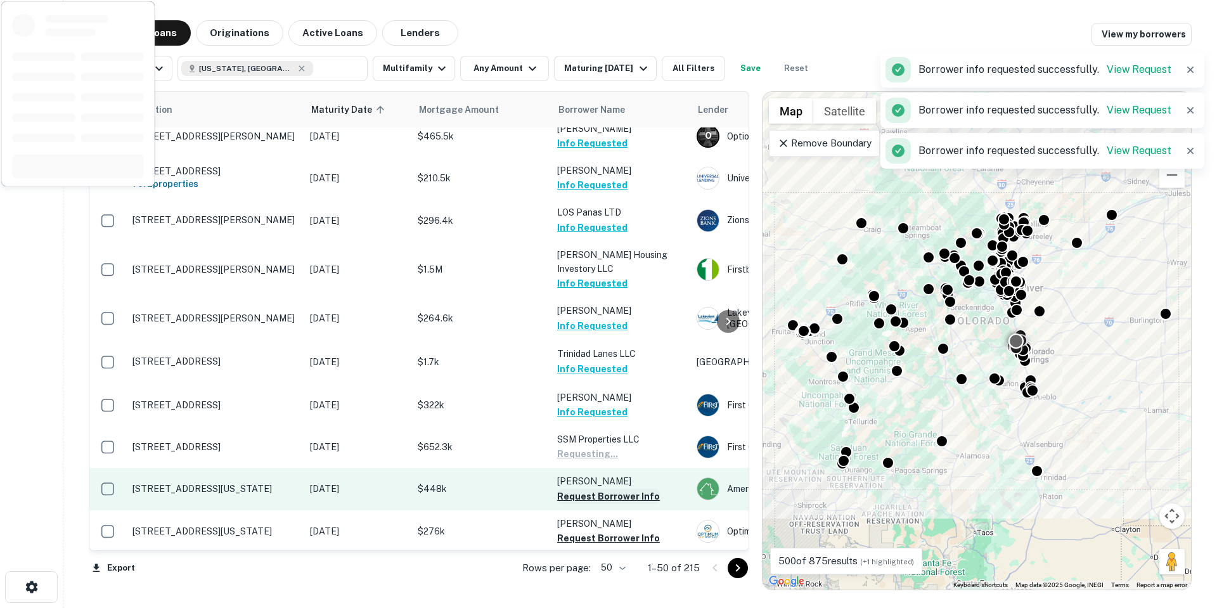
click at [623, 489] on button "Request Borrower Info" at bounding box center [608, 496] width 103 height 15
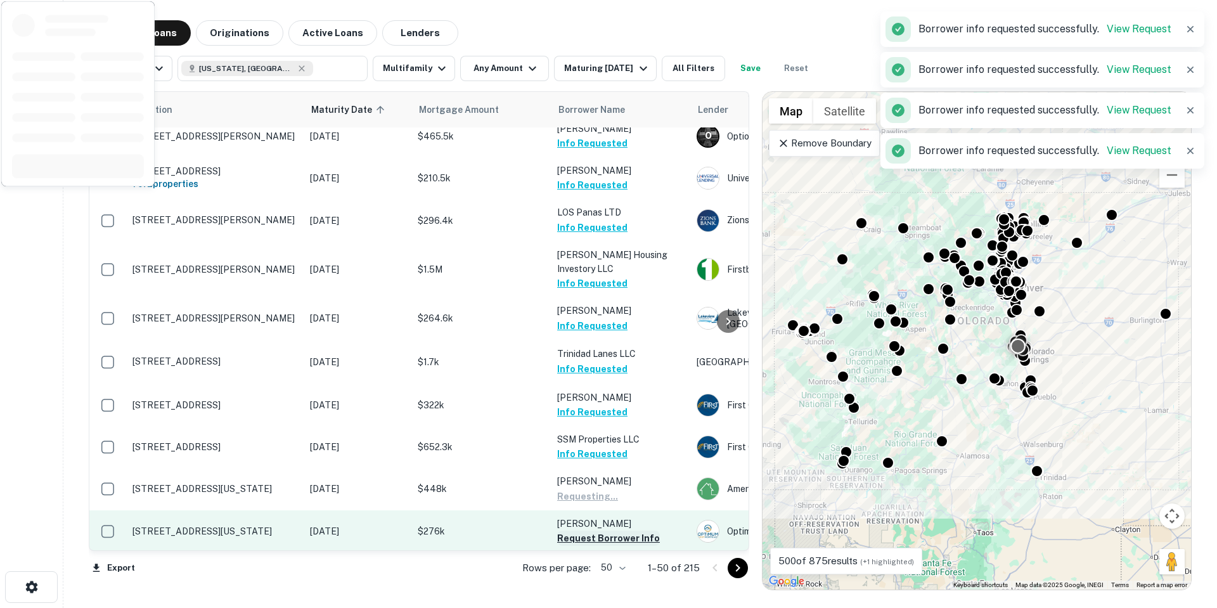
click at [617, 531] on button "Request Borrower Info" at bounding box center [608, 538] width 103 height 15
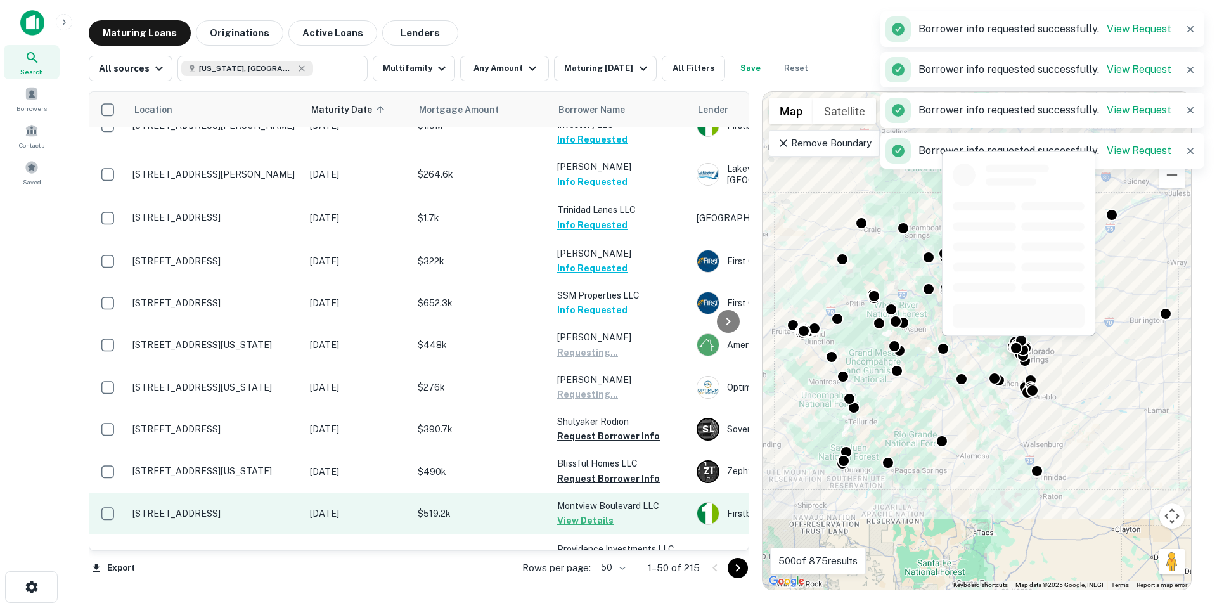
scroll to position [1458, 0]
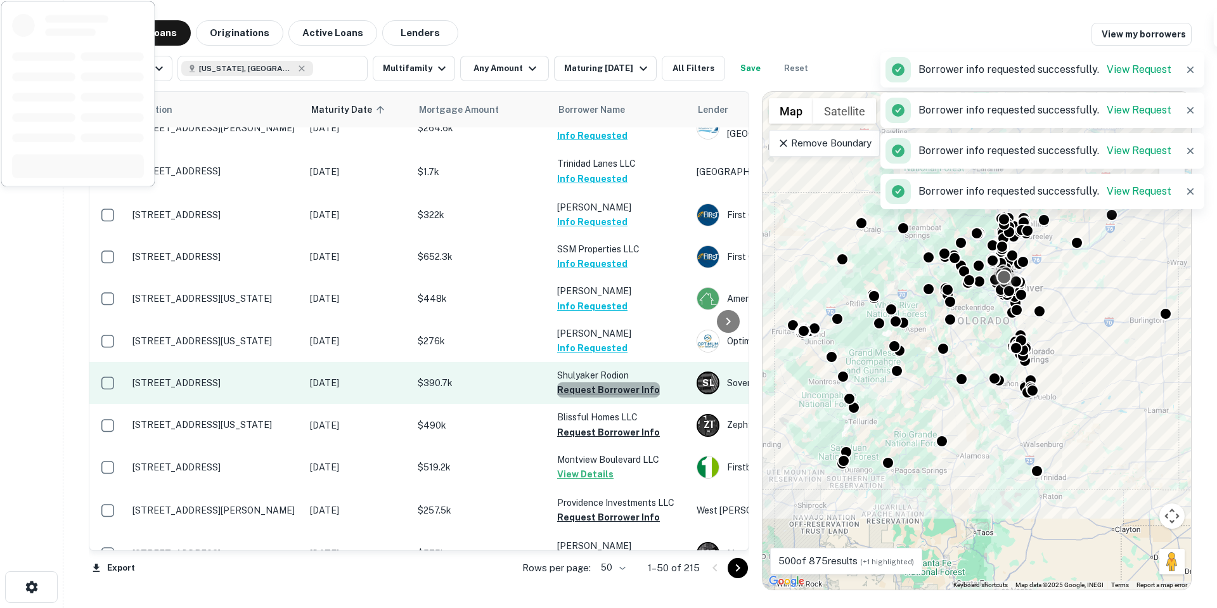
click at [636, 382] on button "Request Borrower Info" at bounding box center [608, 389] width 103 height 15
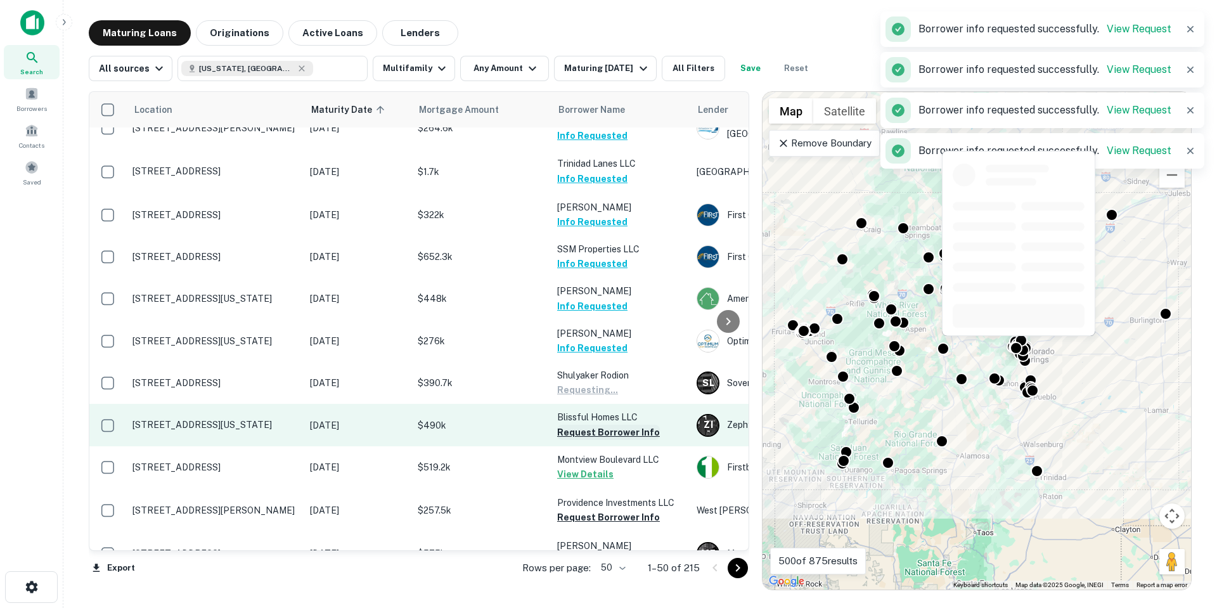
click at [624, 425] on button "Request Borrower Info" at bounding box center [608, 432] width 103 height 15
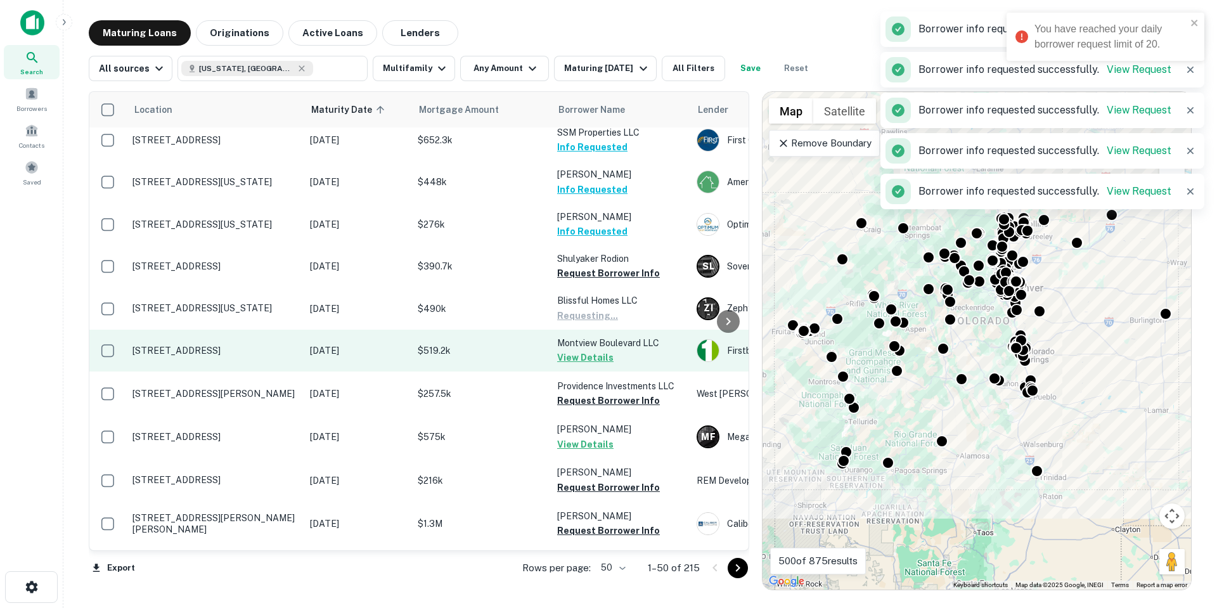
scroll to position [1585, 0]
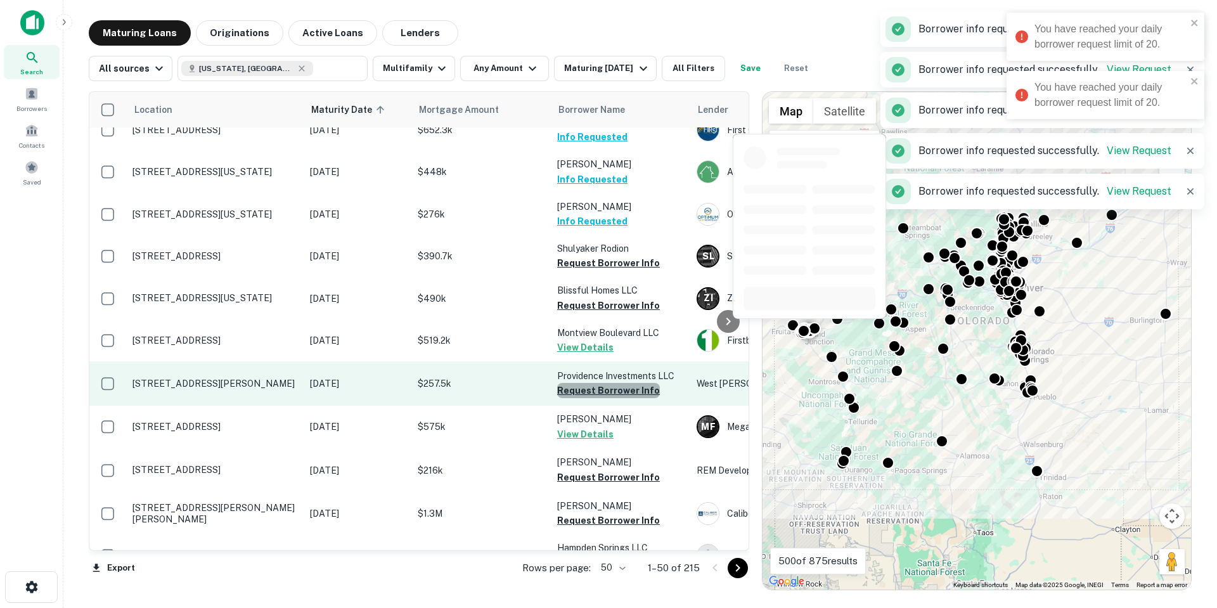
click at [619, 383] on button "Request Borrower Info" at bounding box center [608, 390] width 103 height 15
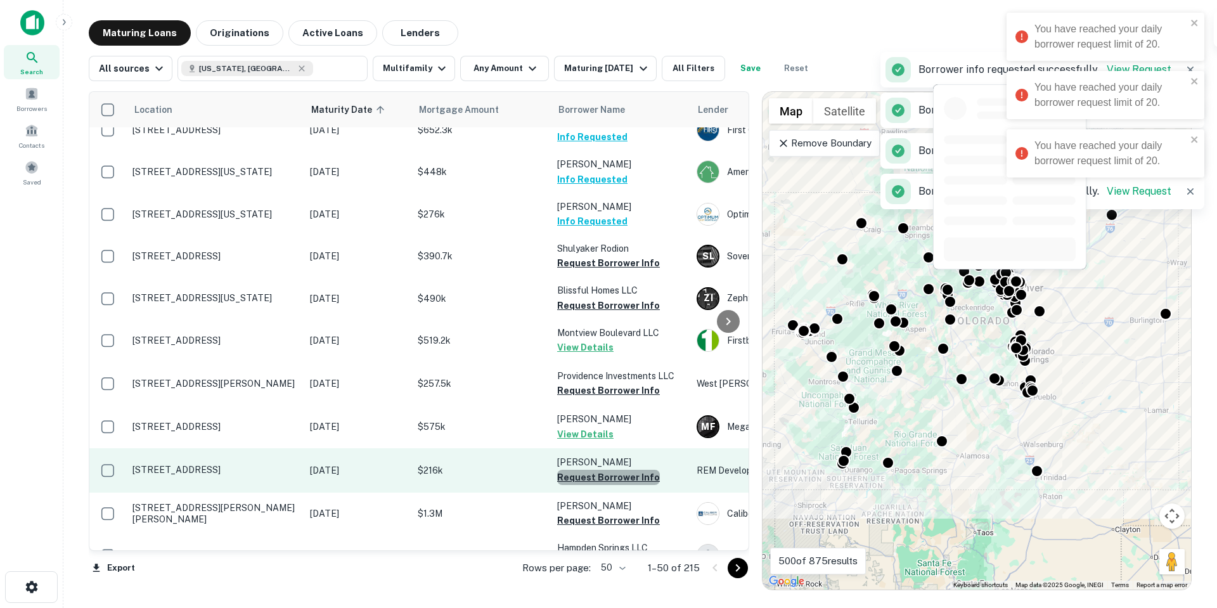
click at [615, 470] on button "Request Borrower Info" at bounding box center [608, 477] width 103 height 15
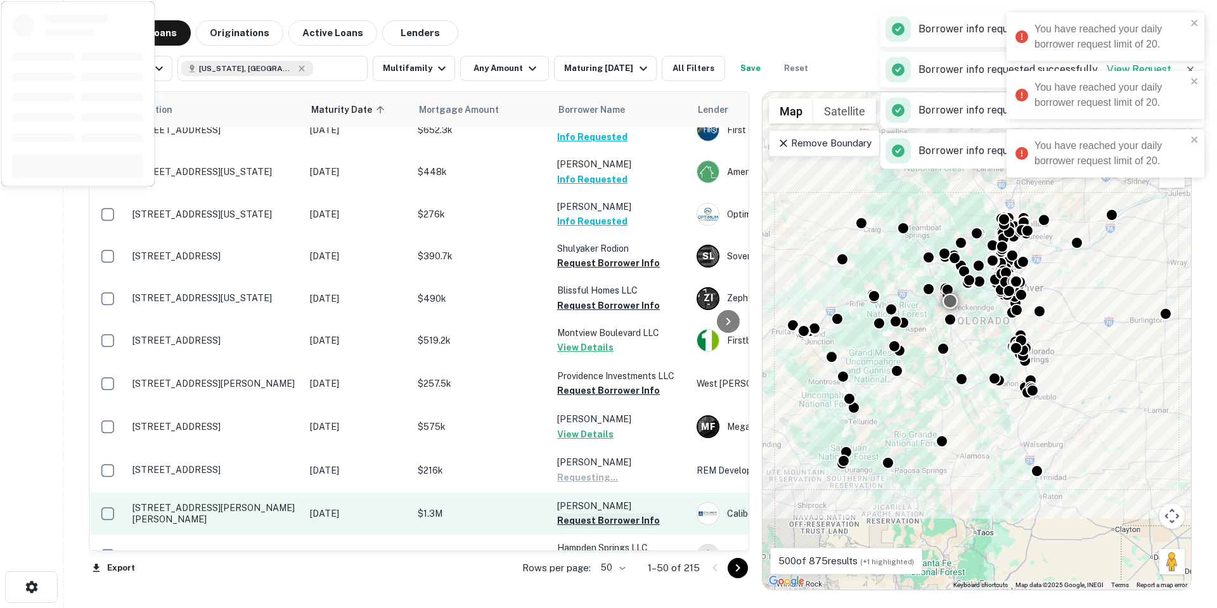
click at [623, 513] on button "Request Borrower Info" at bounding box center [608, 520] width 103 height 15
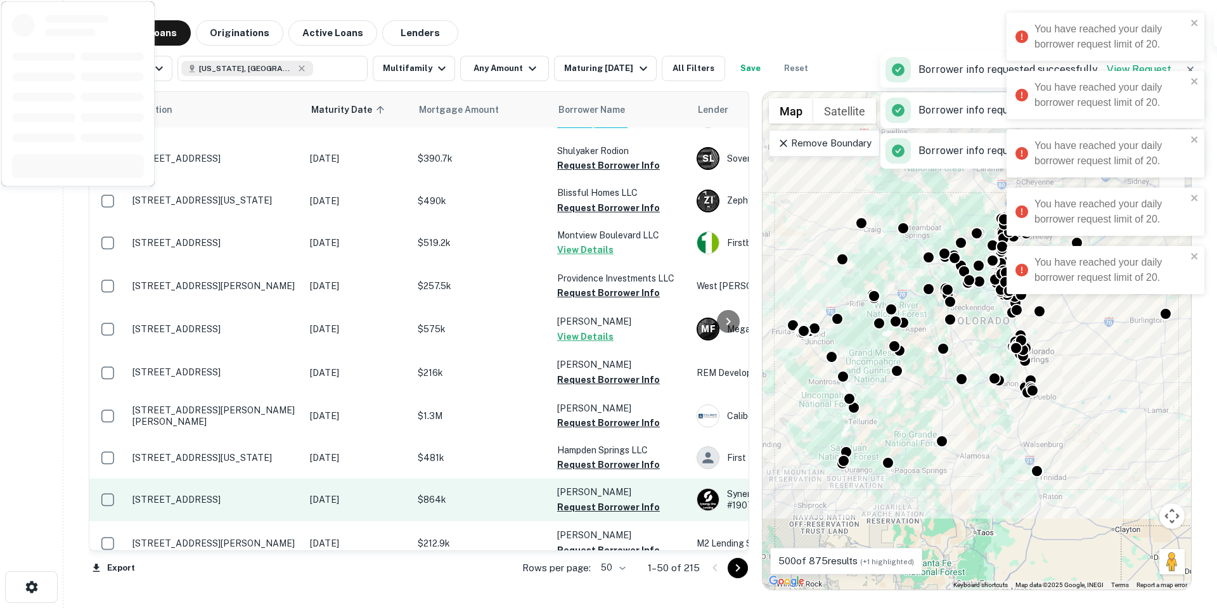
scroll to position [1712, 0]
